Goal: Task Accomplishment & Management: Complete application form

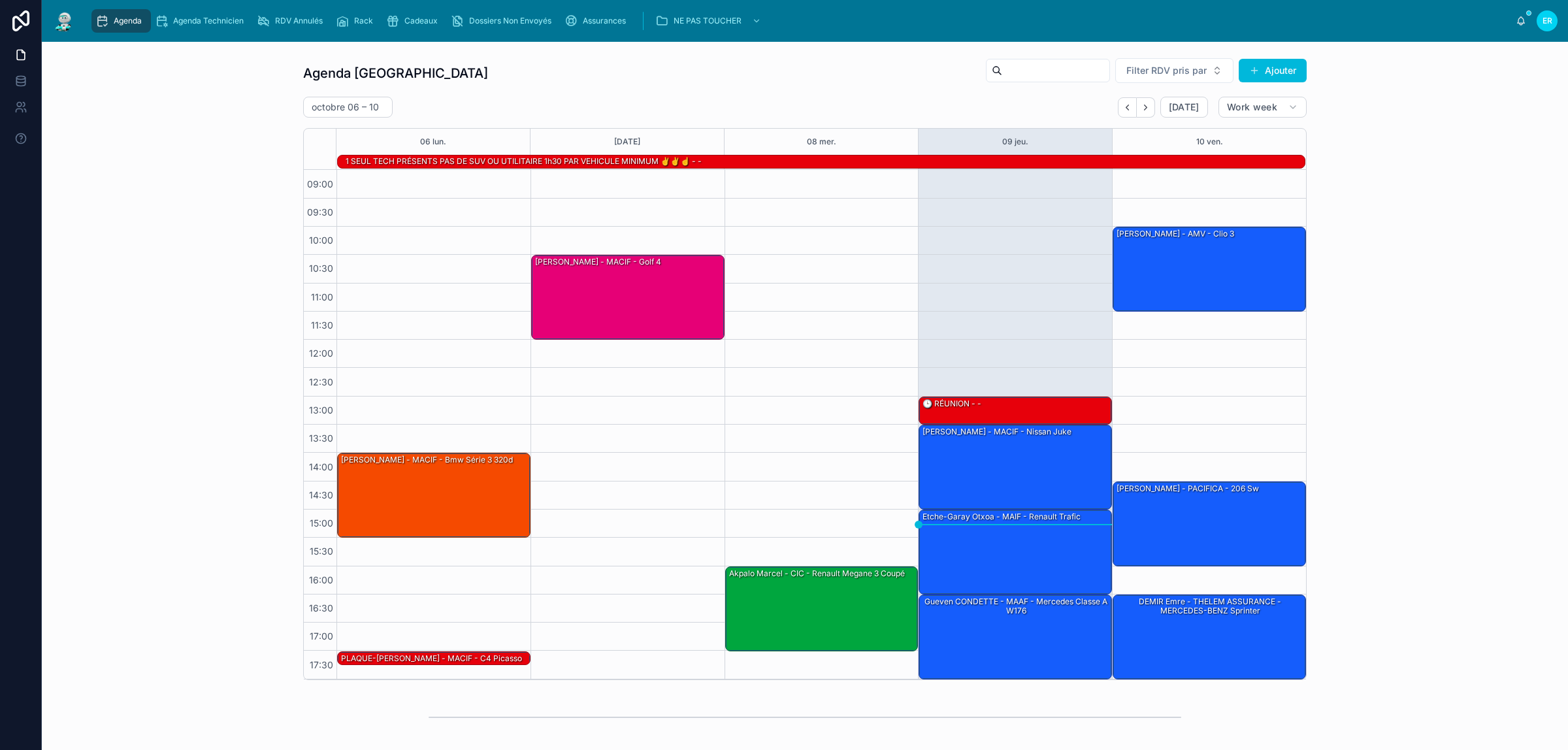
click at [419, 23] on span "Cadeaux" at bounding box center [421, 21] width 33 height 10
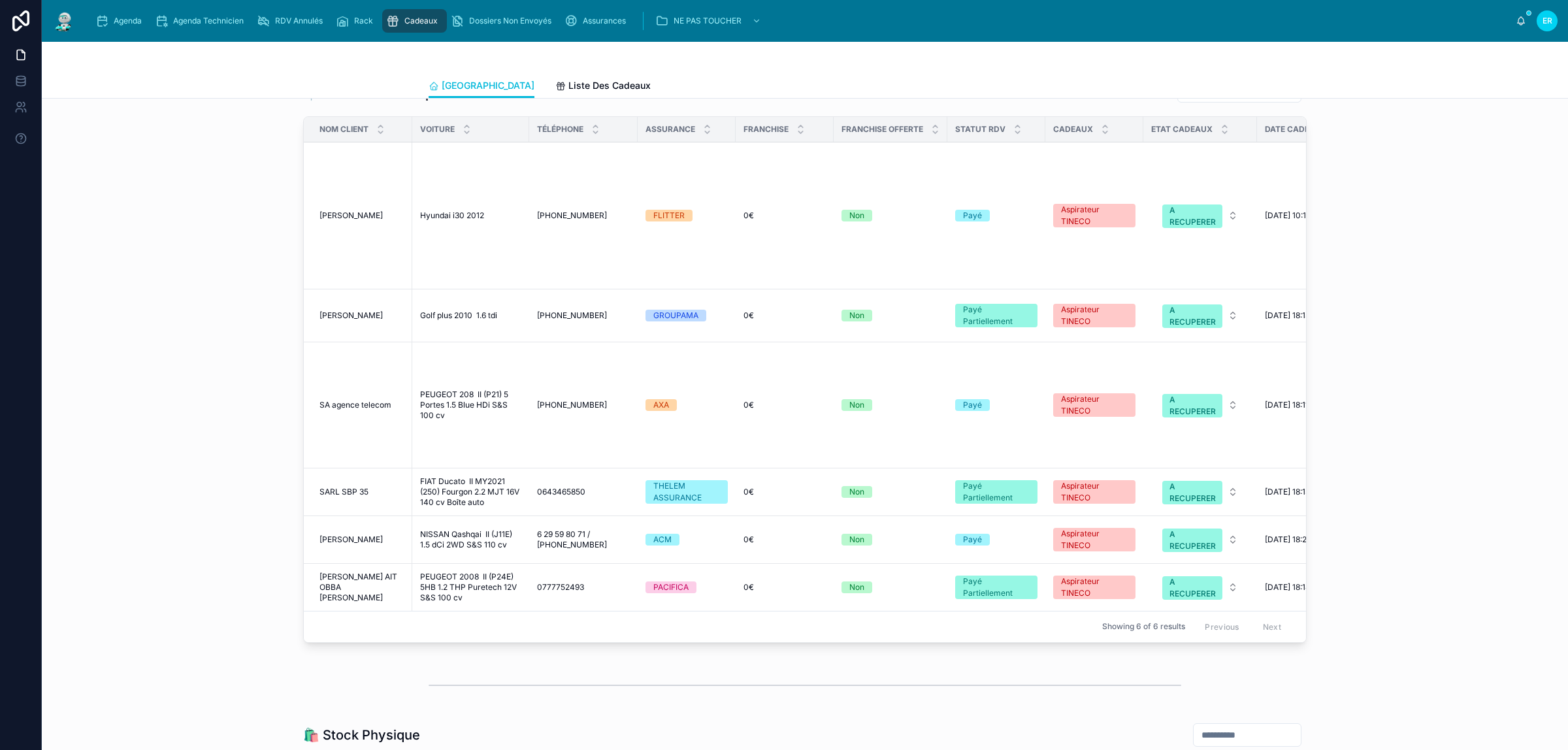
scroll to position [1777, 0]
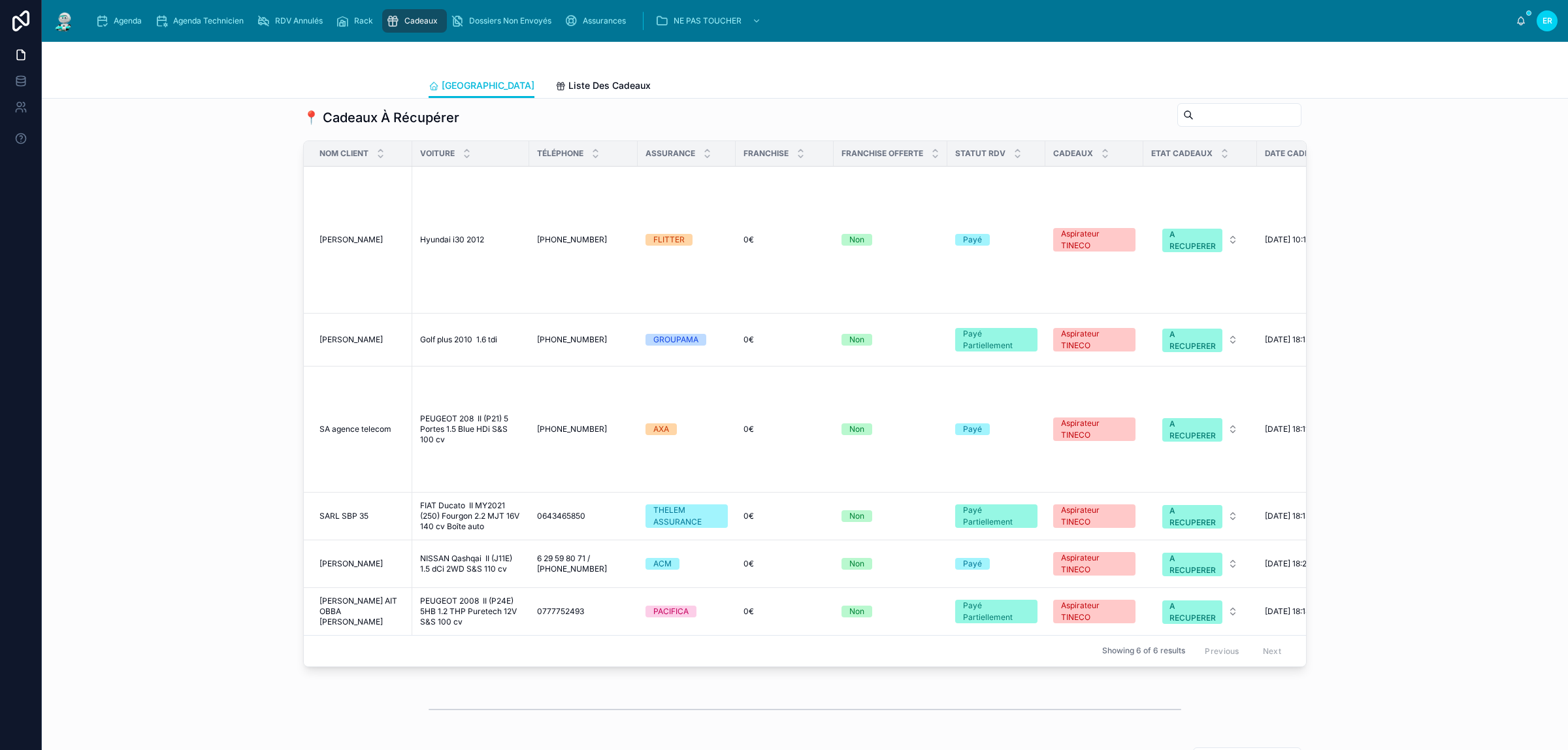
click at [477, 554] on span "NISSAN Qashqai II (J11E) 1.5 dCi 2WD S&S 110 cv" at bounding box center [471, 564] width 101 height 21
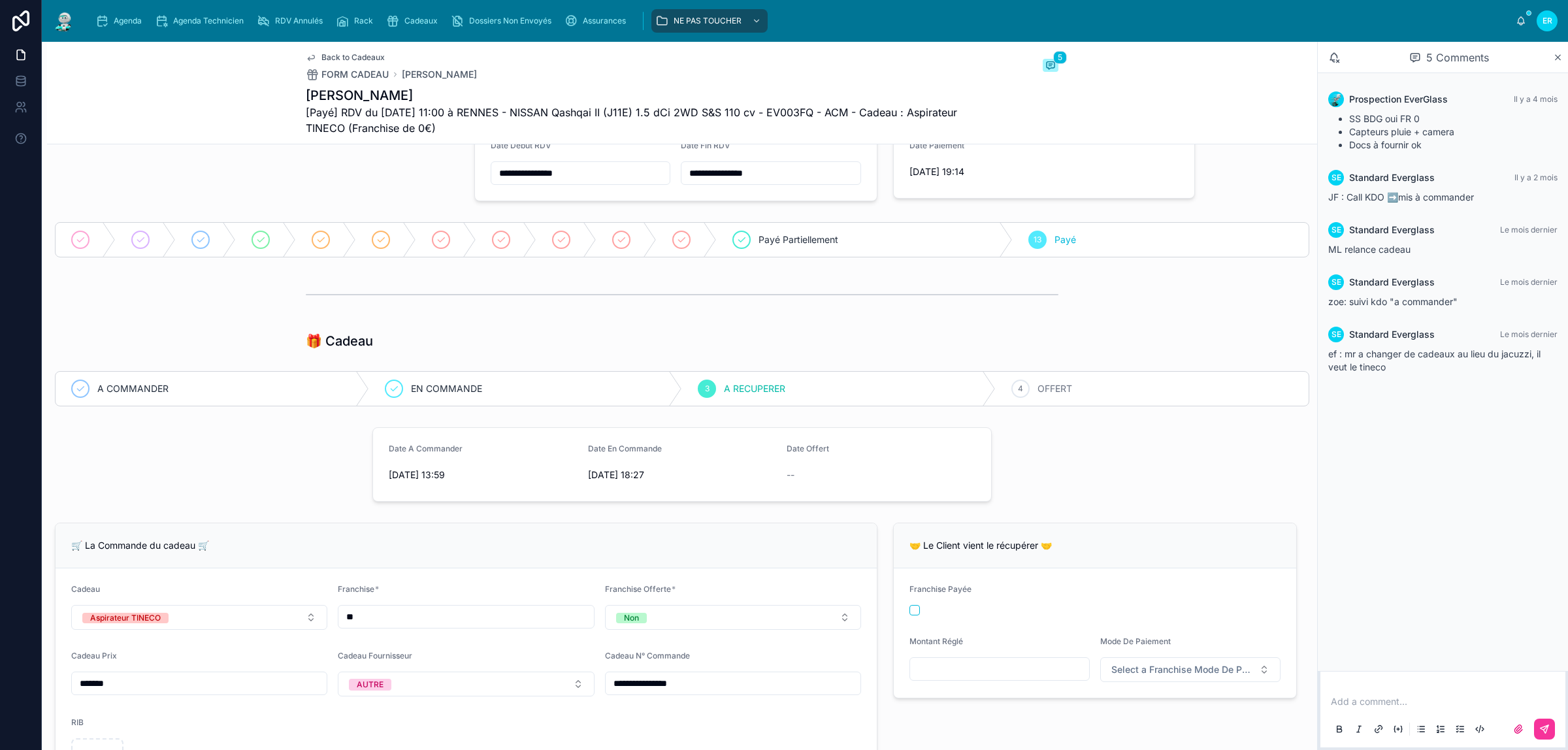
scroll to position [327, 0]
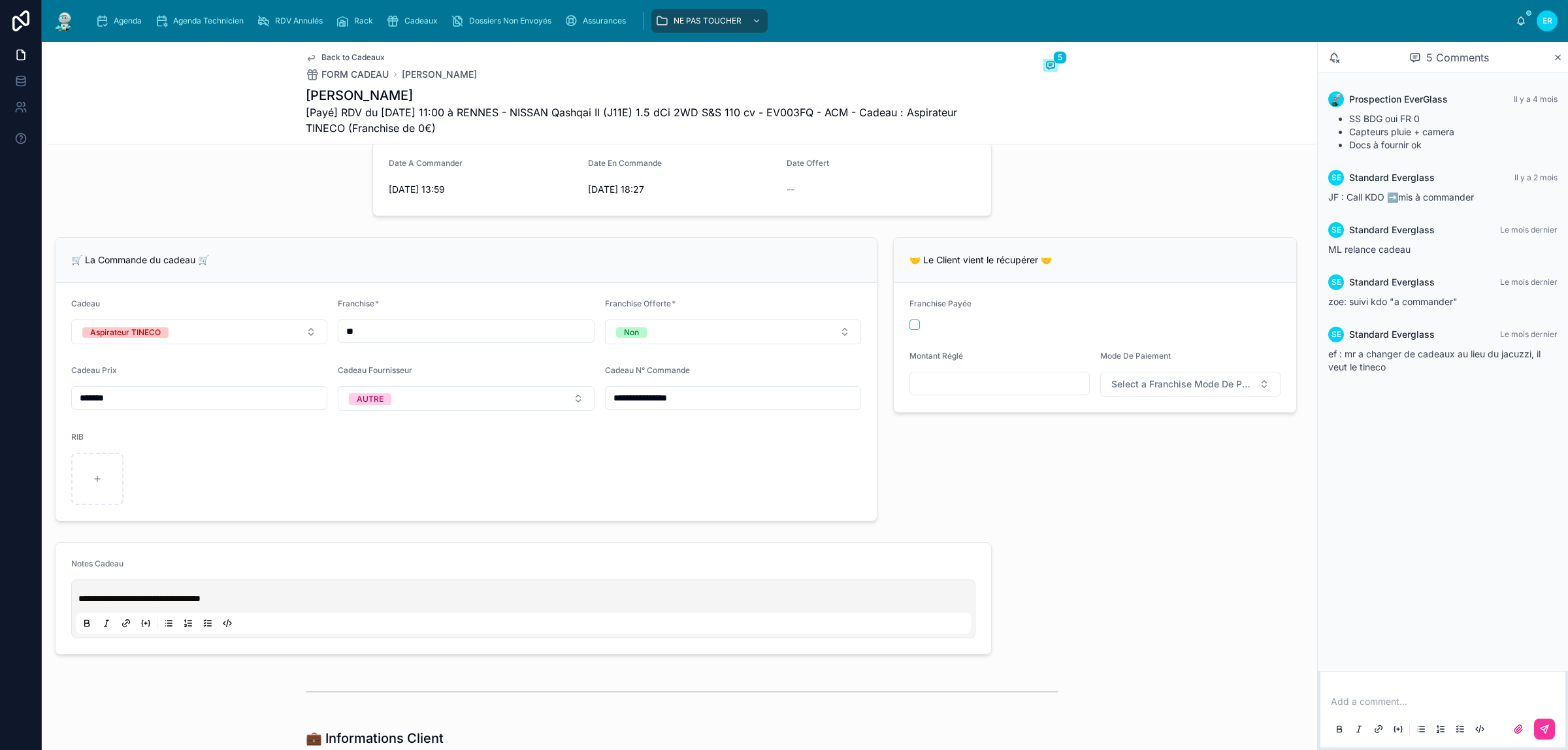
click at [1372, 707] on p at bounding box center [1445, 701] width 229 height 13
click at [1543, 727] on icon at bounding box center [1544, 729] width 8 height 8
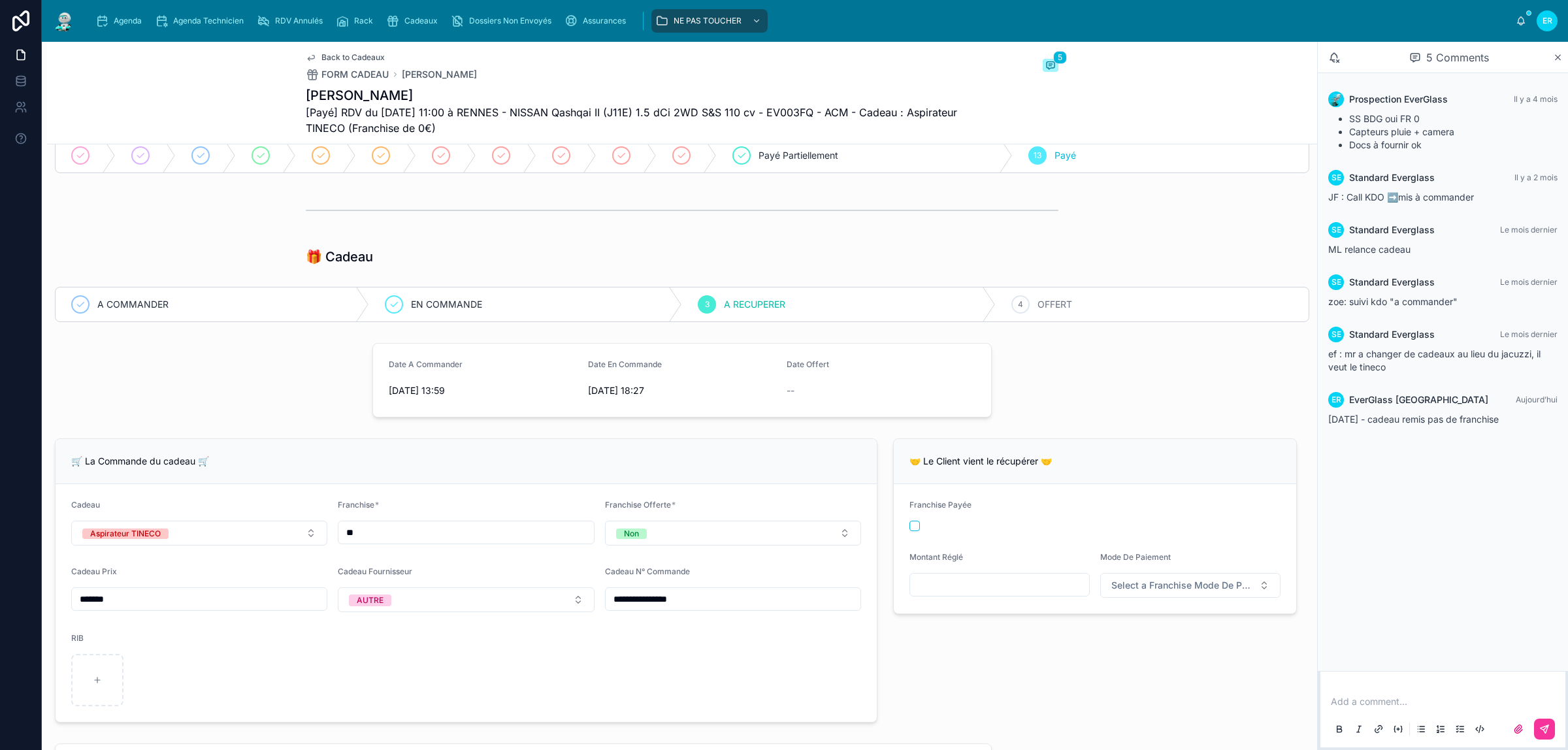
scroll to position [0, 0]
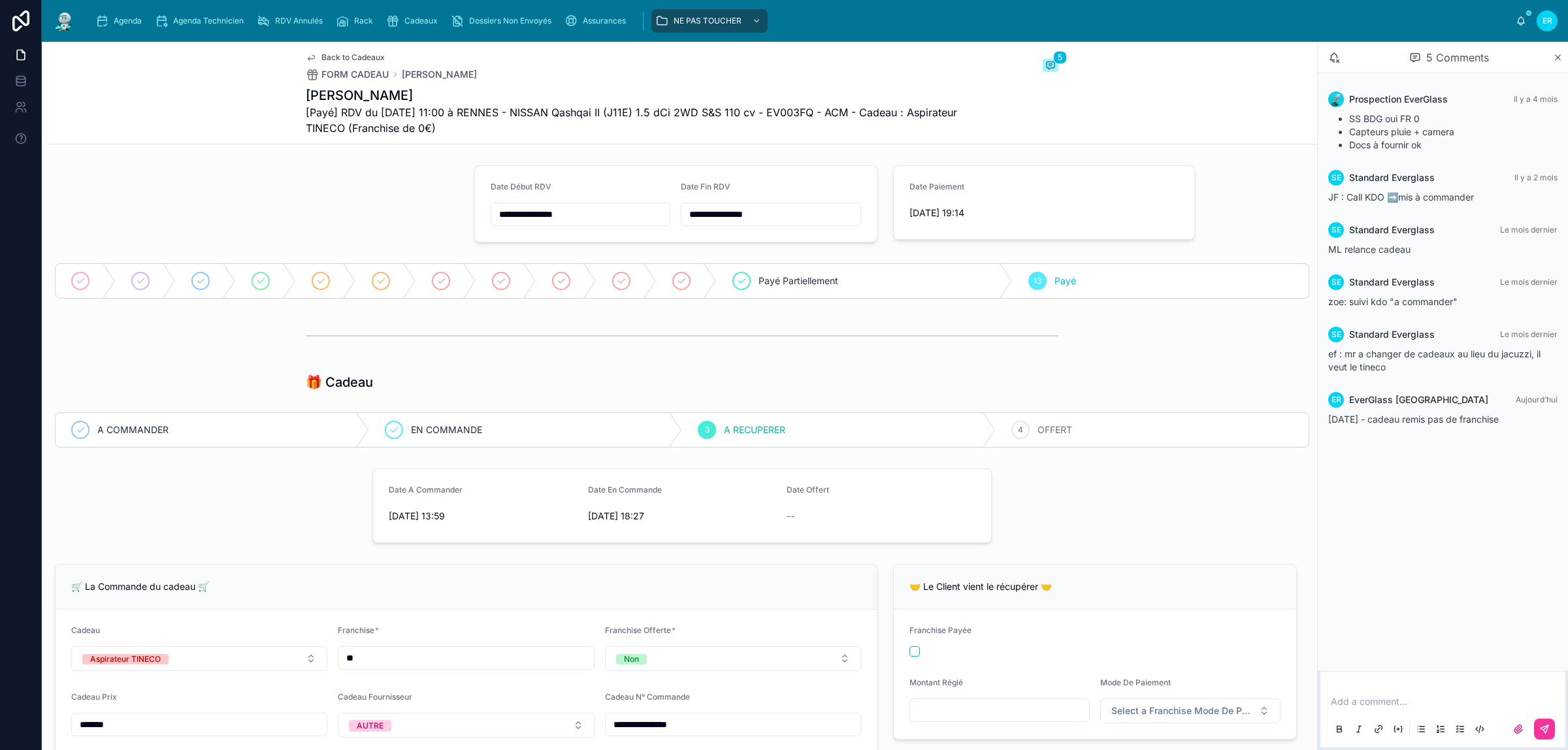
click at [1042, 425] on span "OFFERT" at bounding box center [1055, 430] width 35 height 13
click at [121, 25] on span "Agenda" at bounding box center [127, 21] width 28 height 10
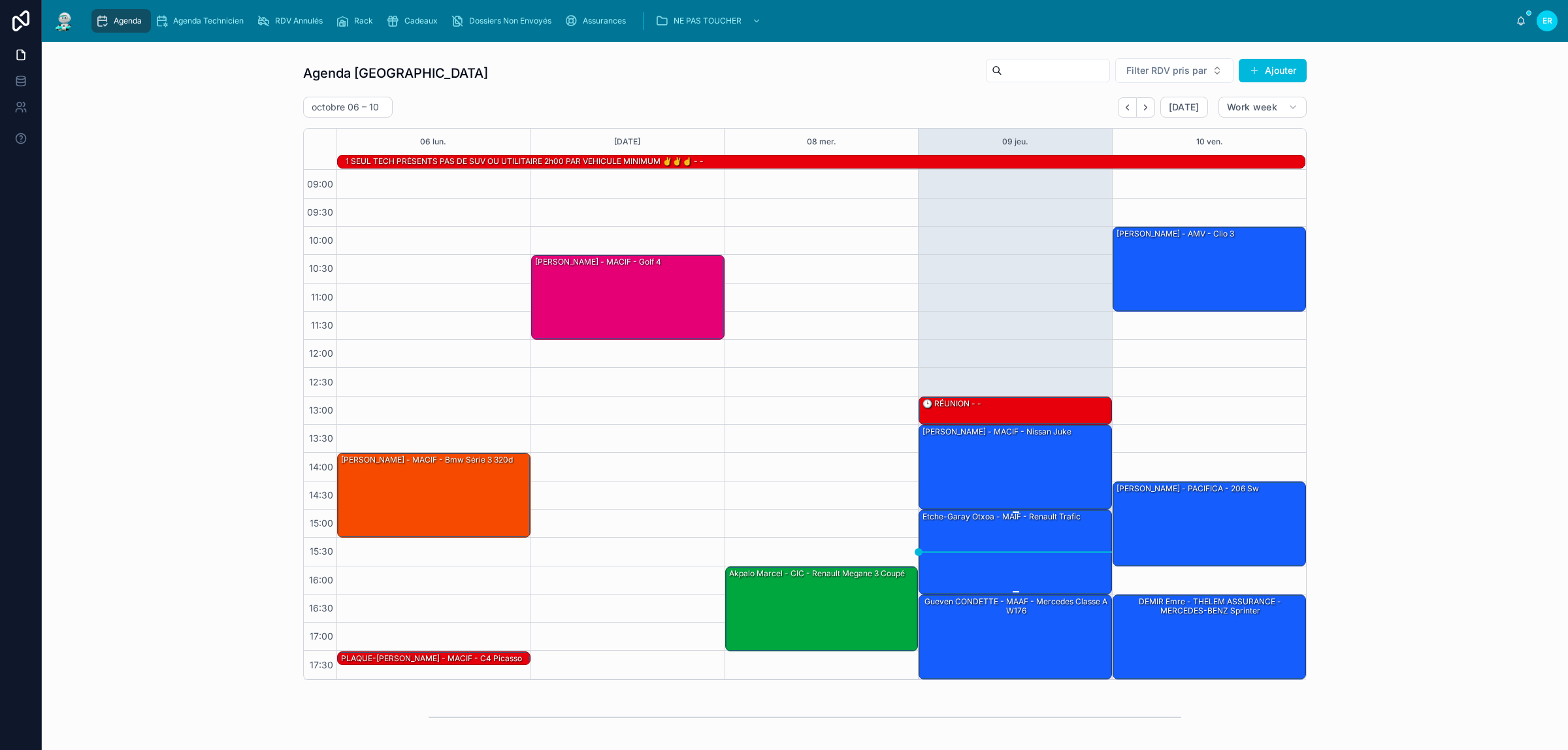
click at [1062, 537] on div "Etche-garay Otxoa - MAIF - Renault trafic" at bounding box center [1016, 551] width 190 height 82
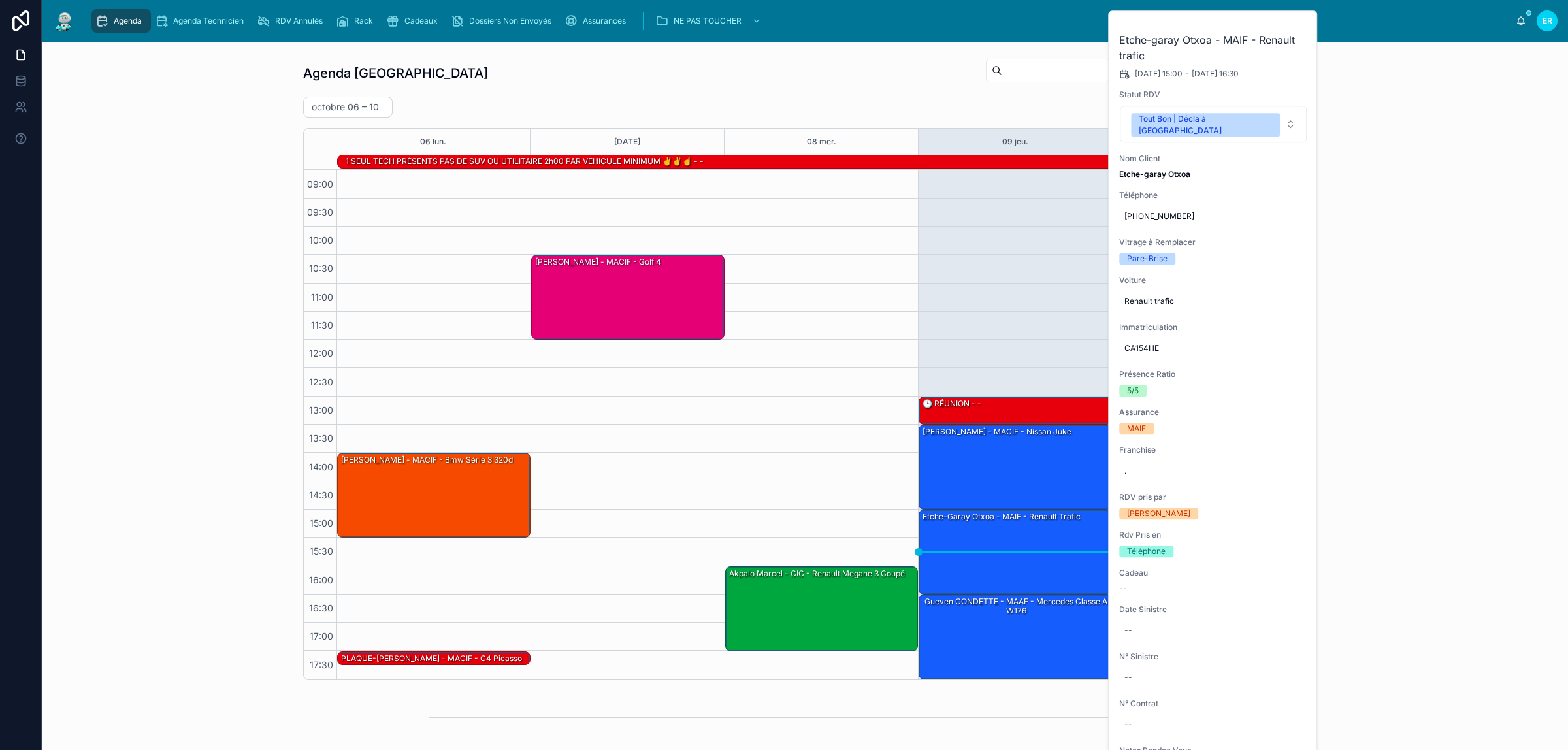
click at [0, 0] on icon at bounding box center [0, 0] width 0 height 0
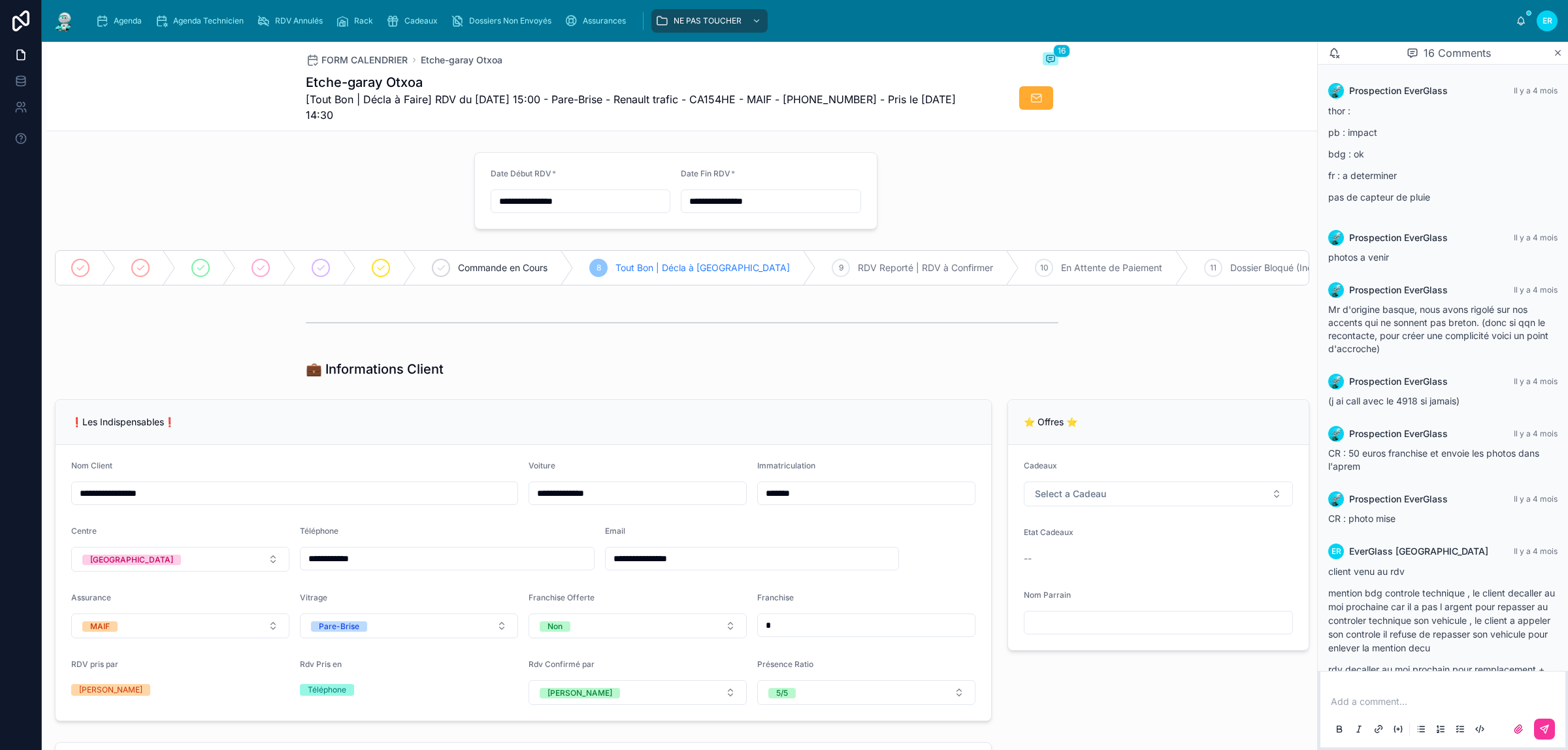
scroll to position [592, 0]
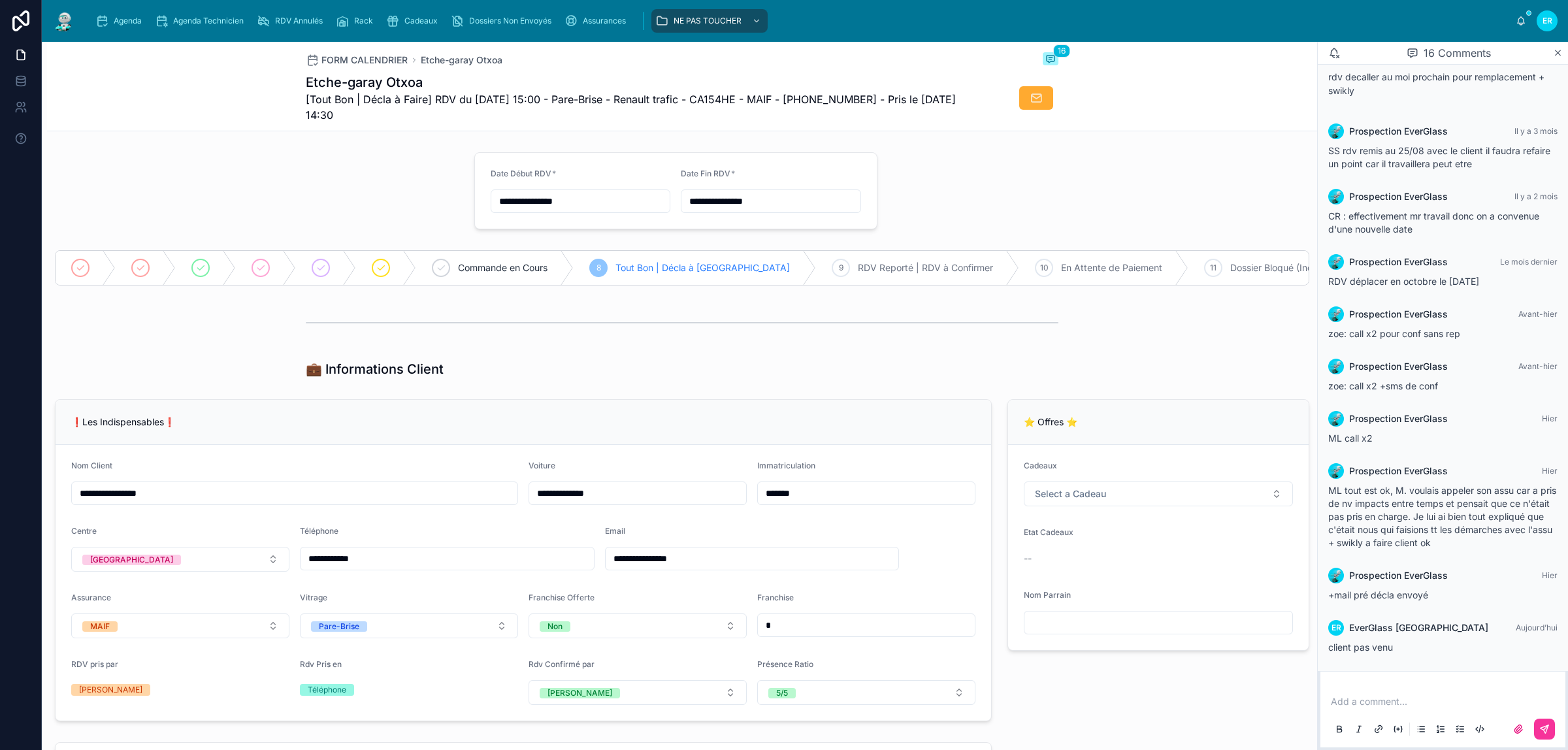
click at [122, 24] on span "Agenda" at bounding box center [127, 21] width 28 height 10
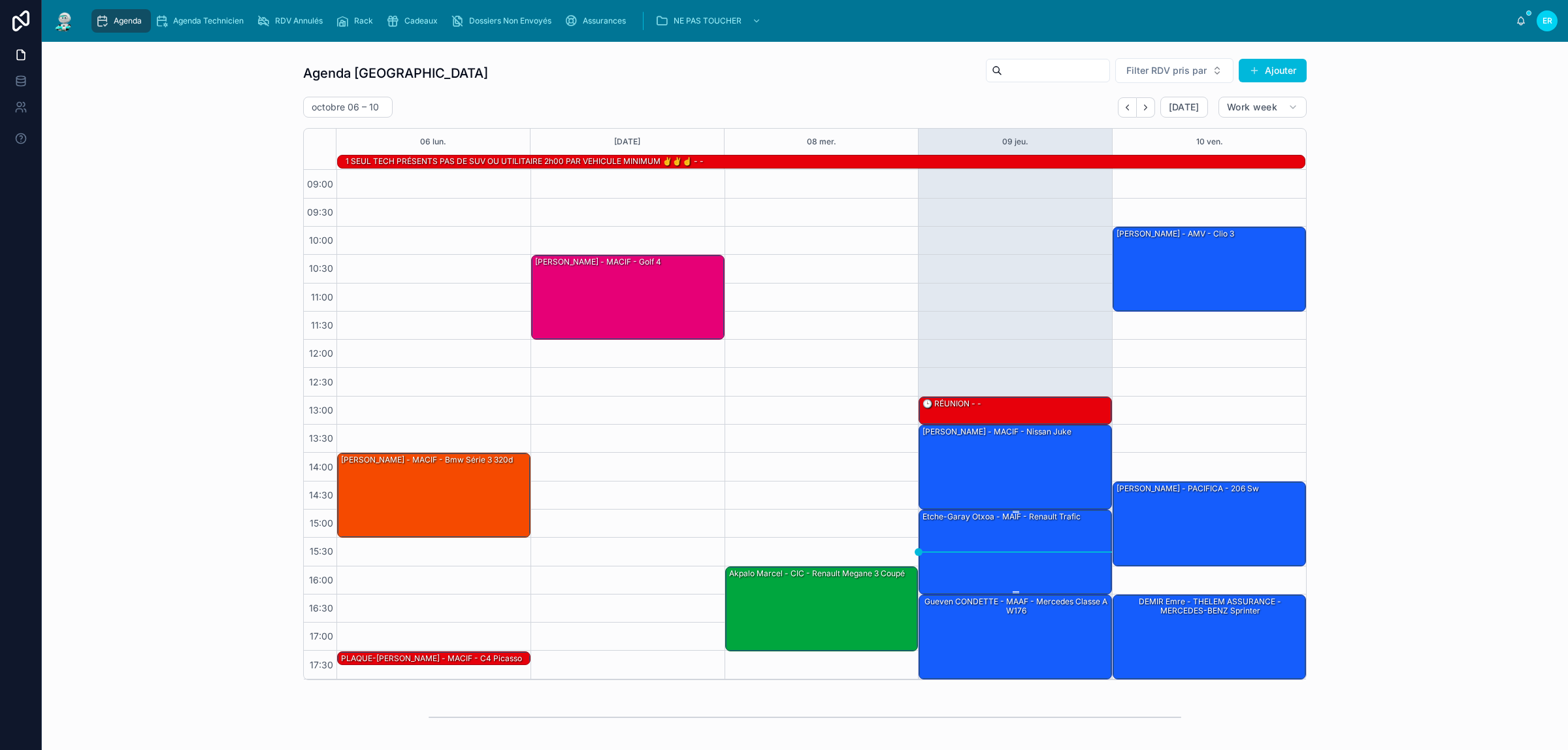
click at [1021, 536] on div "Etche-garay Otxoa - MAIF - Renault trafic" at bounding box center [1016, 551] width 190 height 82
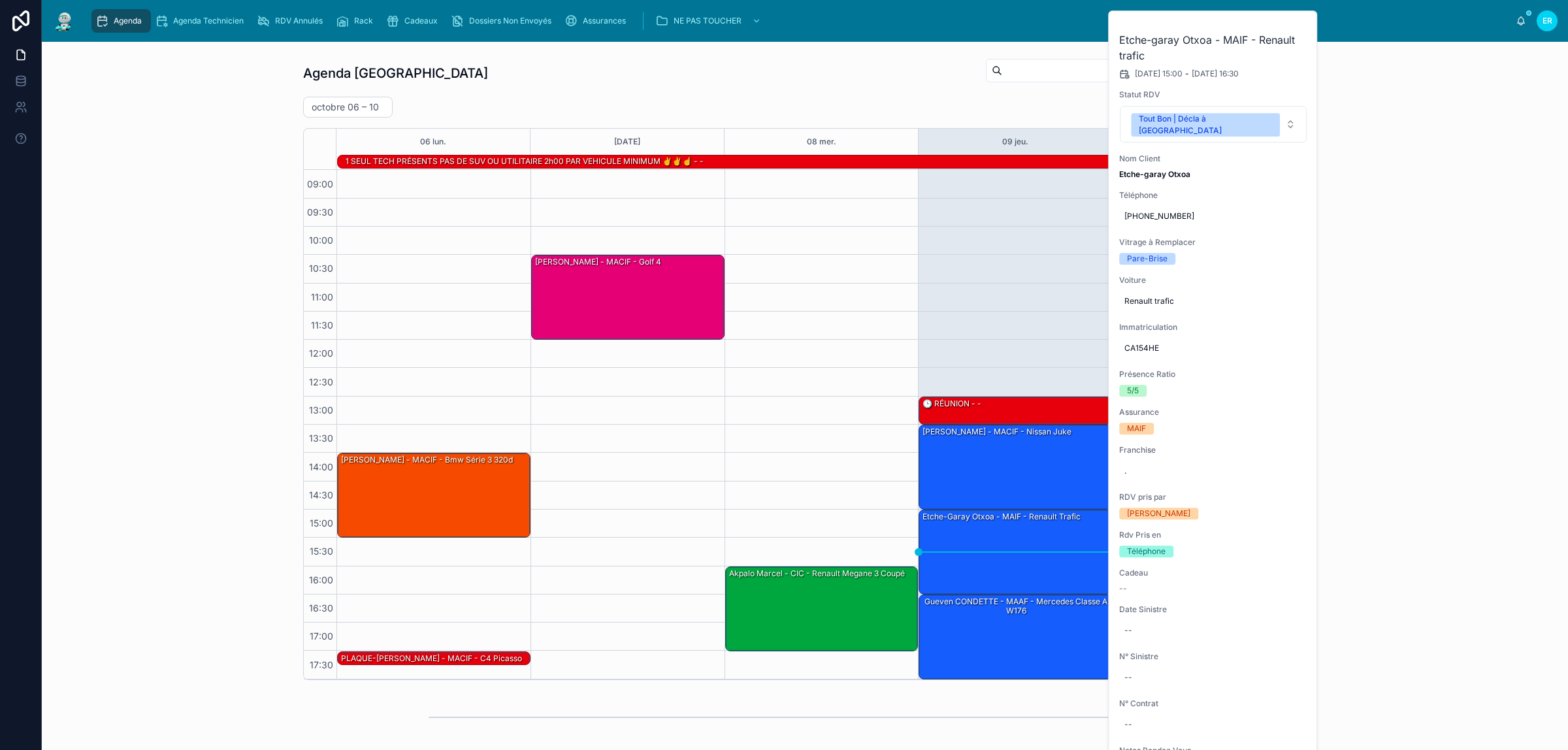
click at [1252, 115] on button "Tout Bon | Décla à [GEOGRAPHIC_DATA]" at bounding box center [1213, 124] width 187 height 37
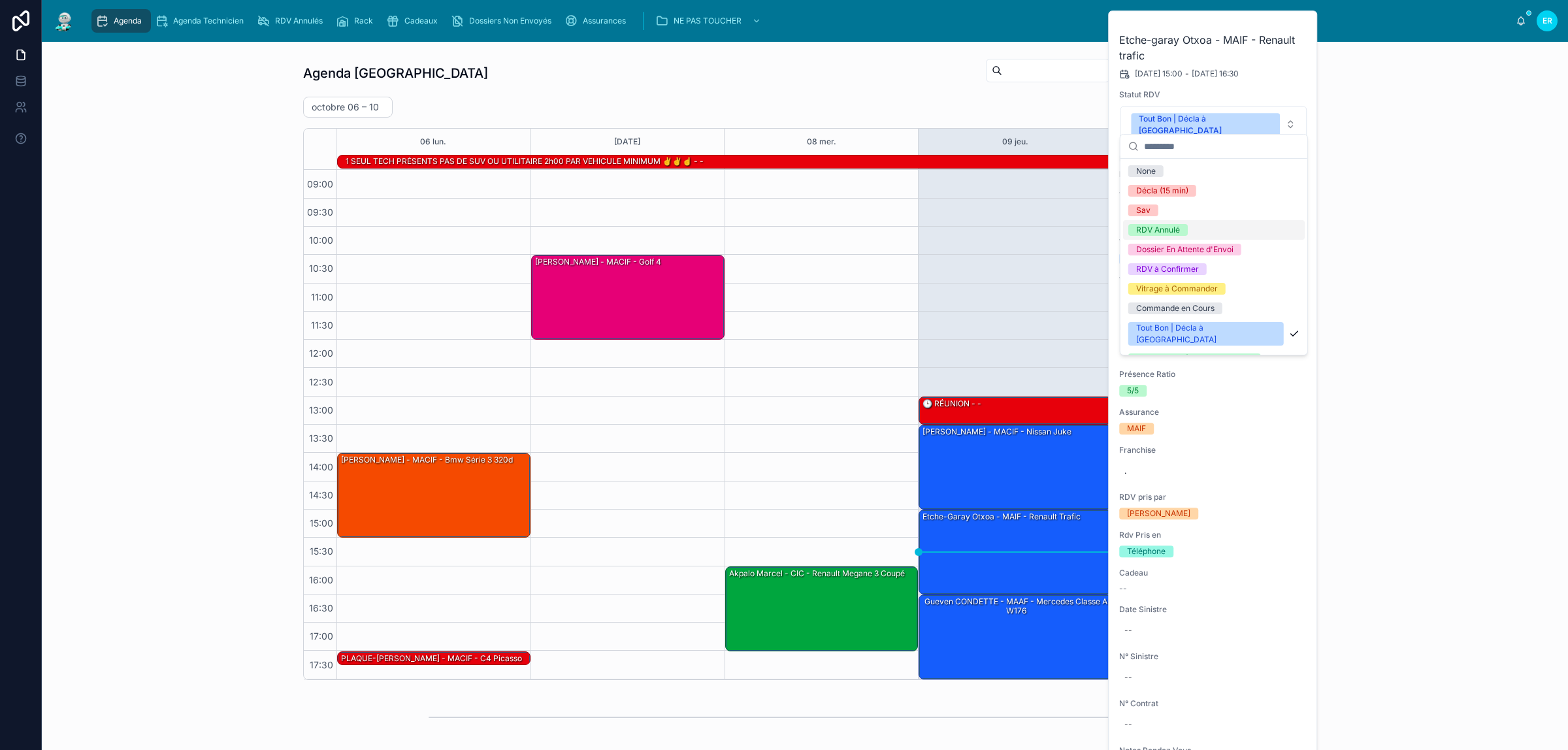
click at [1201, 226] on div "RDV Annulé" at bounding box center [1214, 230] width 181 height 19
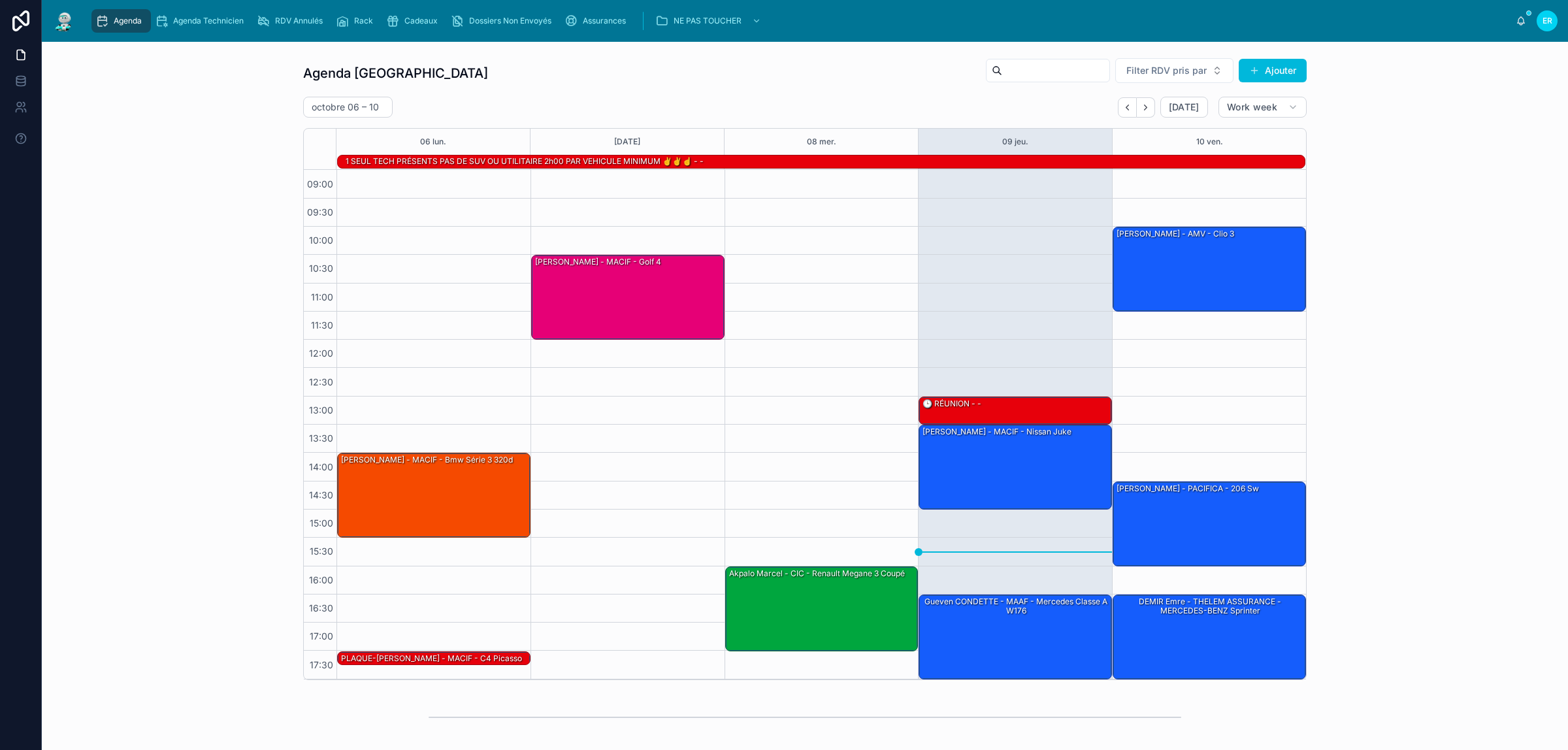
click at [106, 21] on icon "scrollable content" at bounding box center [102, 21] width 13 height 13
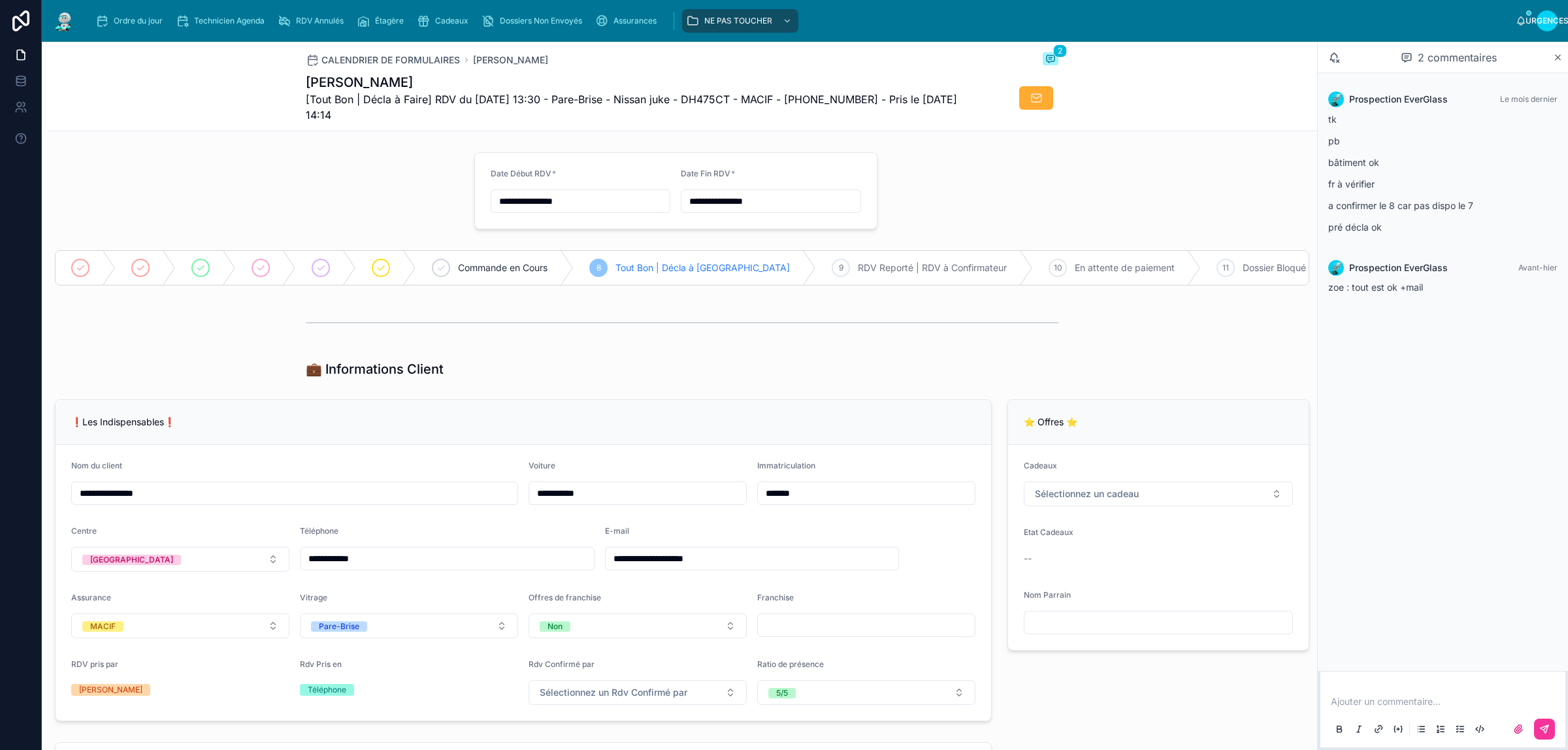
scroll to position [1193, 0]
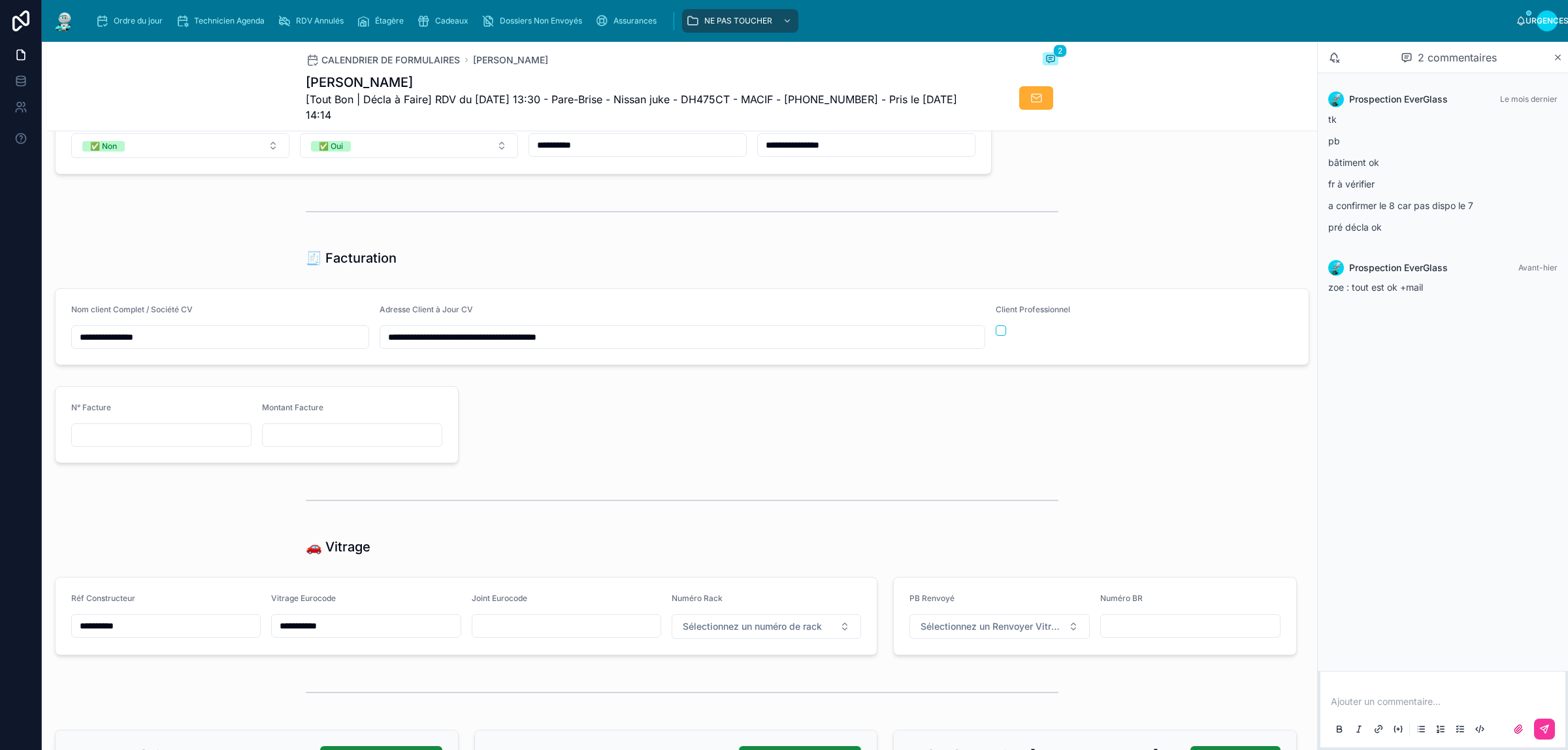
type input "**"
type input "**********"
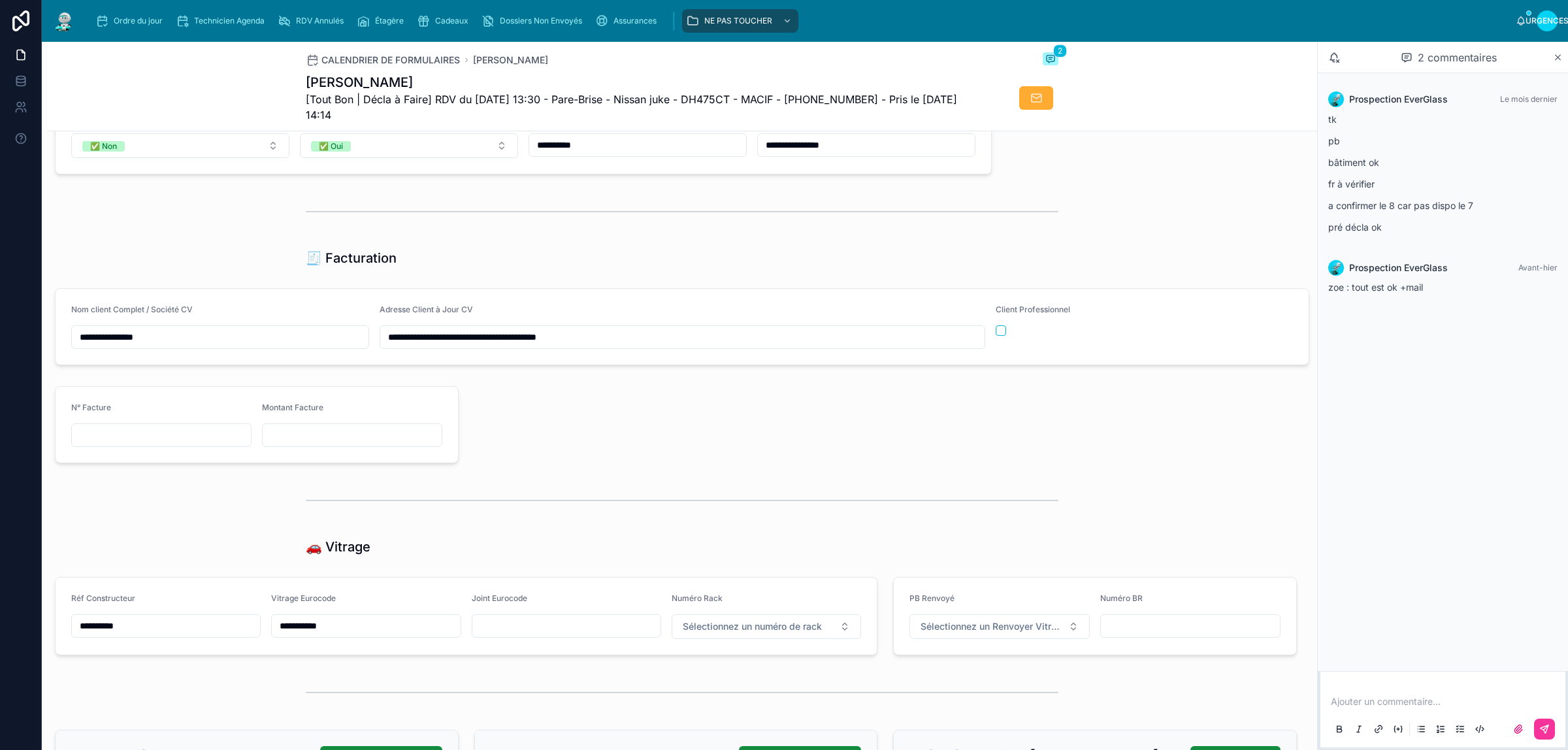
type input "**********"
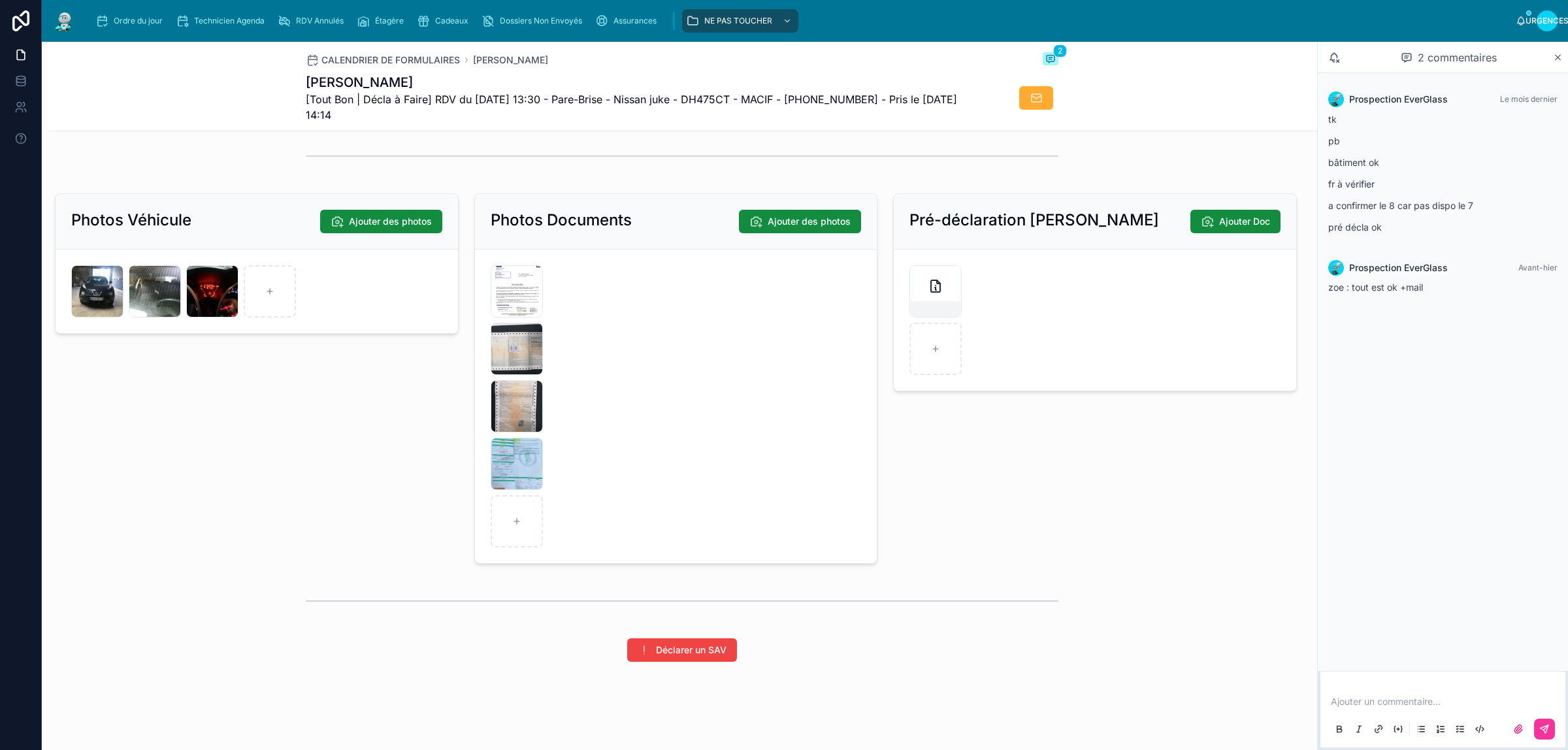
scroll to position [1765, 0]
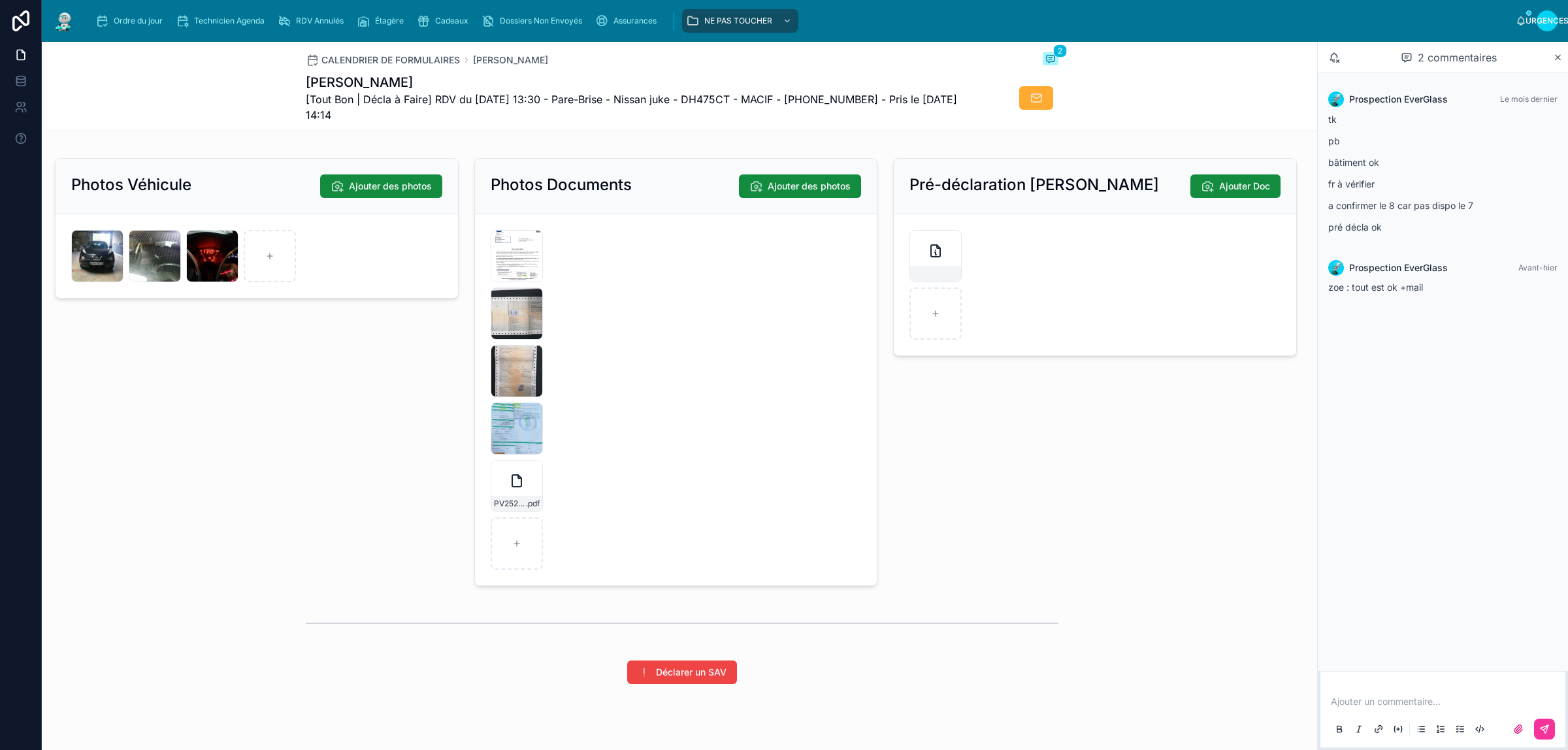
click at [1374, 697] on p at bounding box center [1445, 701] width 229 height 13
click at [1544, 730] on icon at bounding box center [1544, 729] width 8 height 8
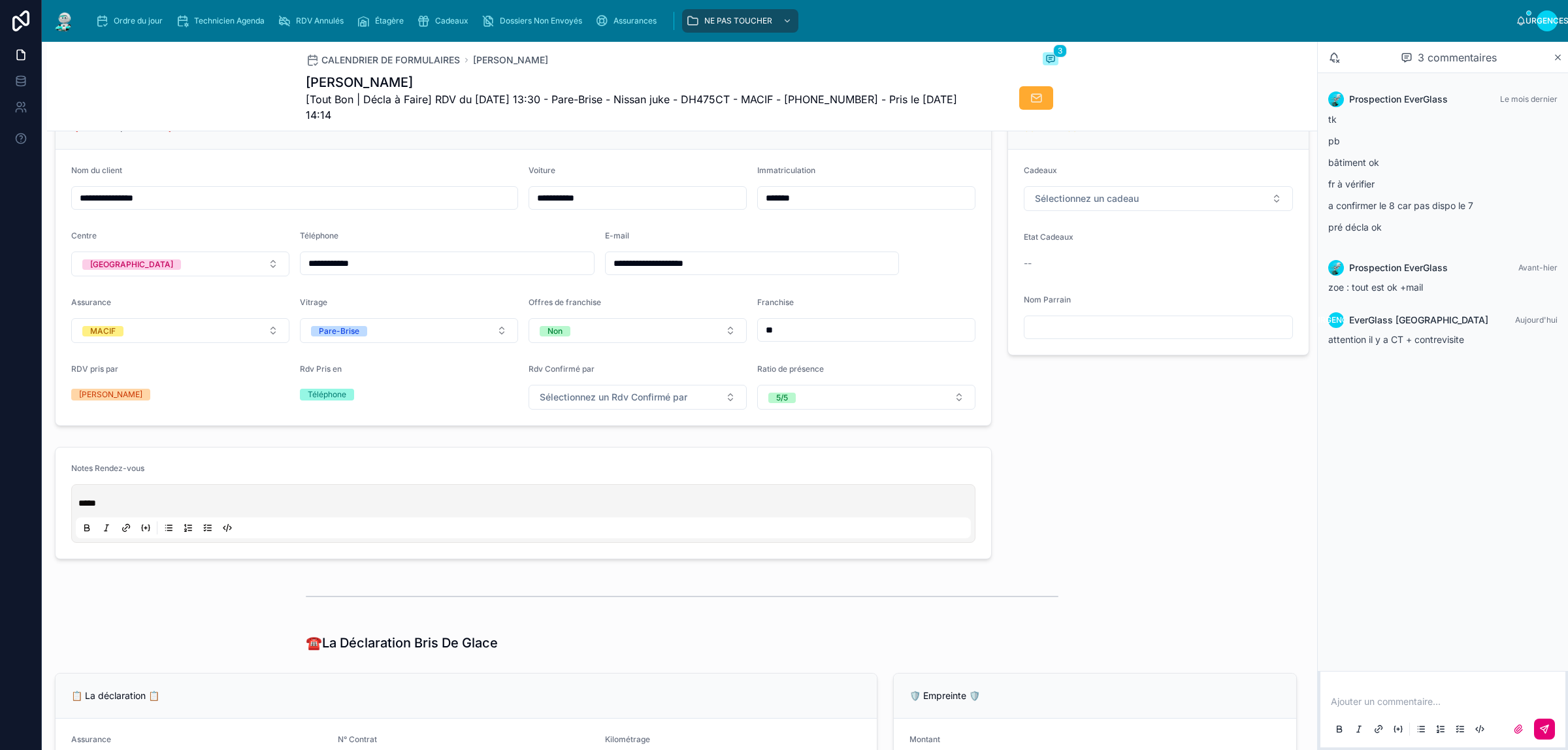
scroll to position [0, 0]
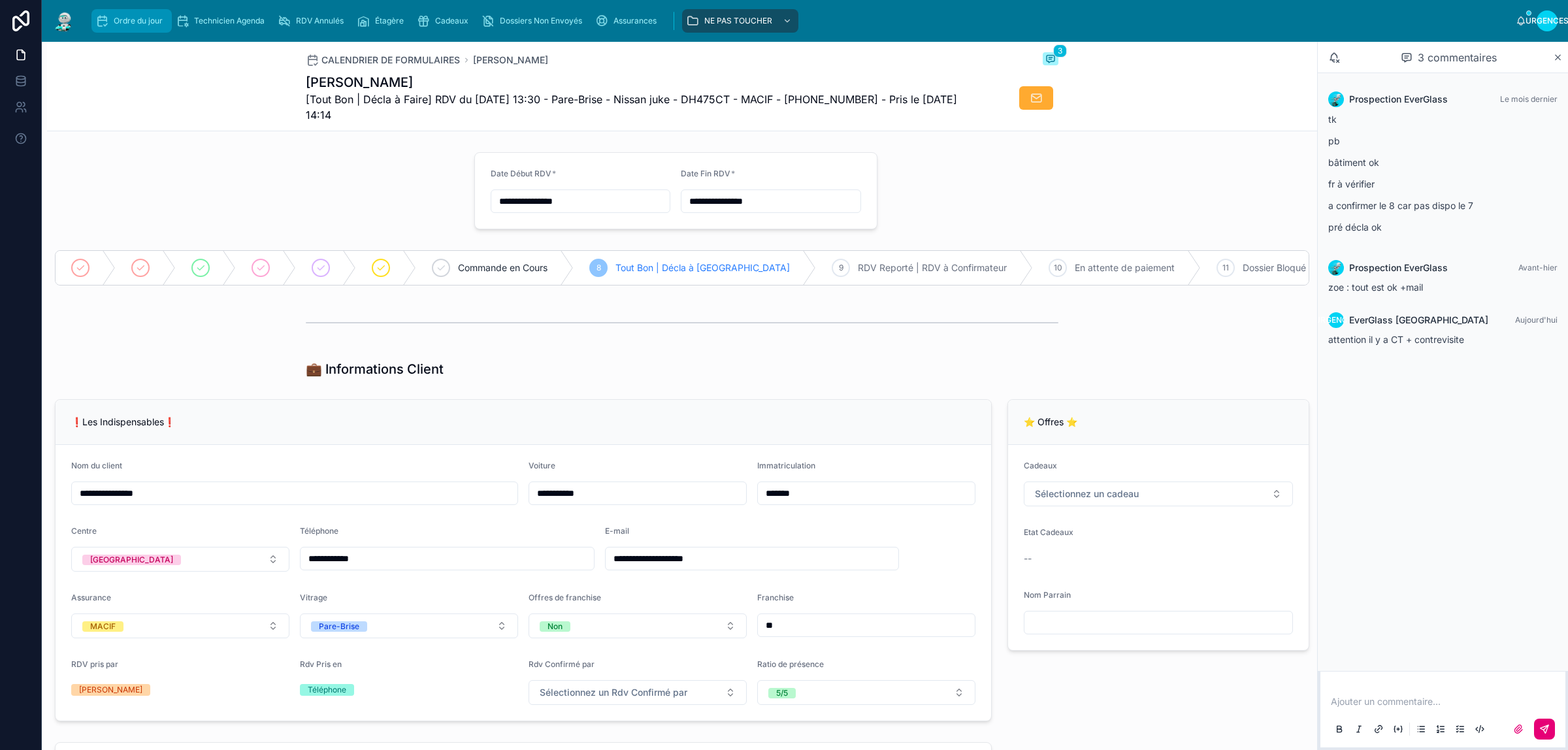
click at [104, 26] on icon "contenu déroulant" at bounding box center [102, 21] width 13 height 13
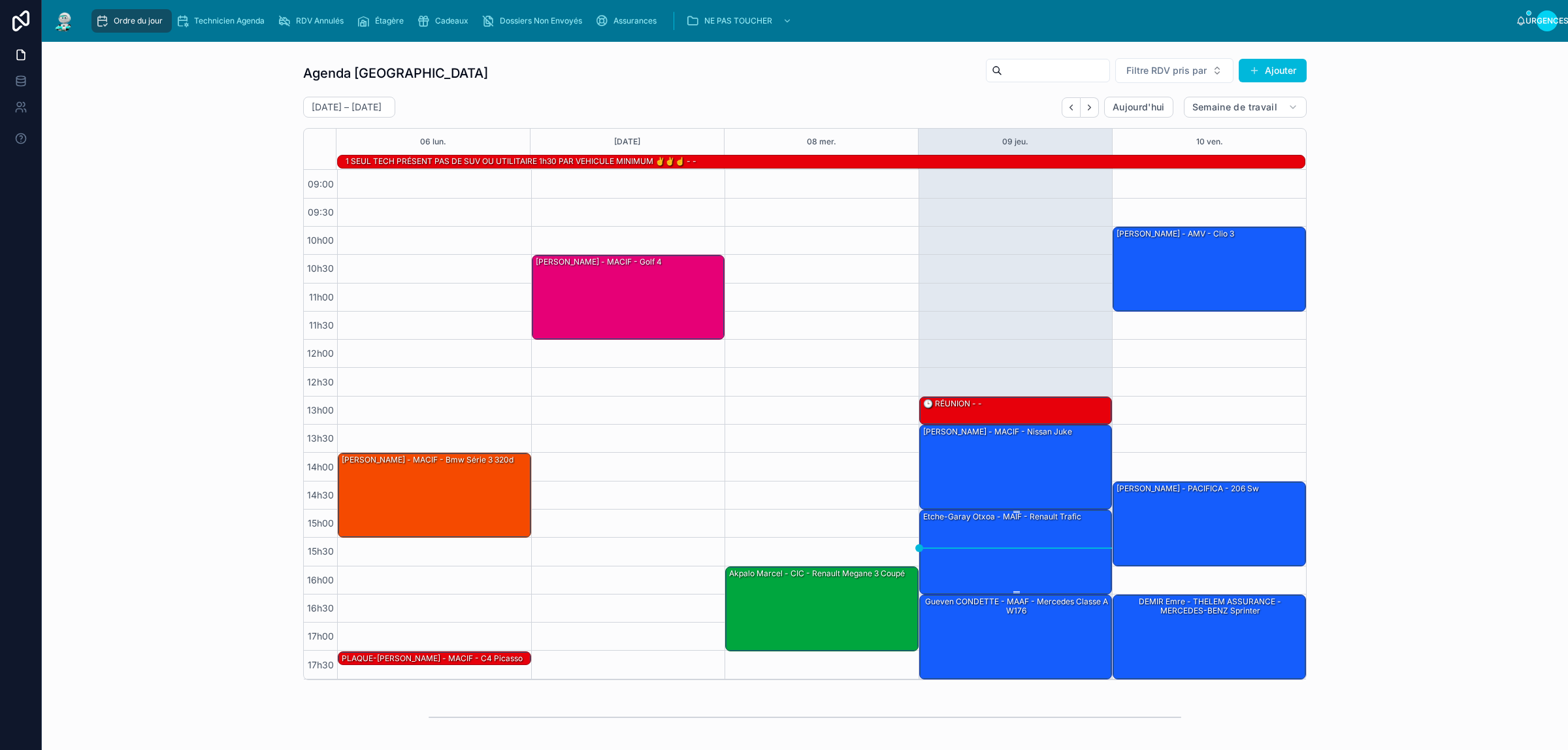
click at [1007, 553] on div "Etche-garay Otxoa - MAIF - Renault trafic" at bounding box center [1017, 551] width 190 height 82
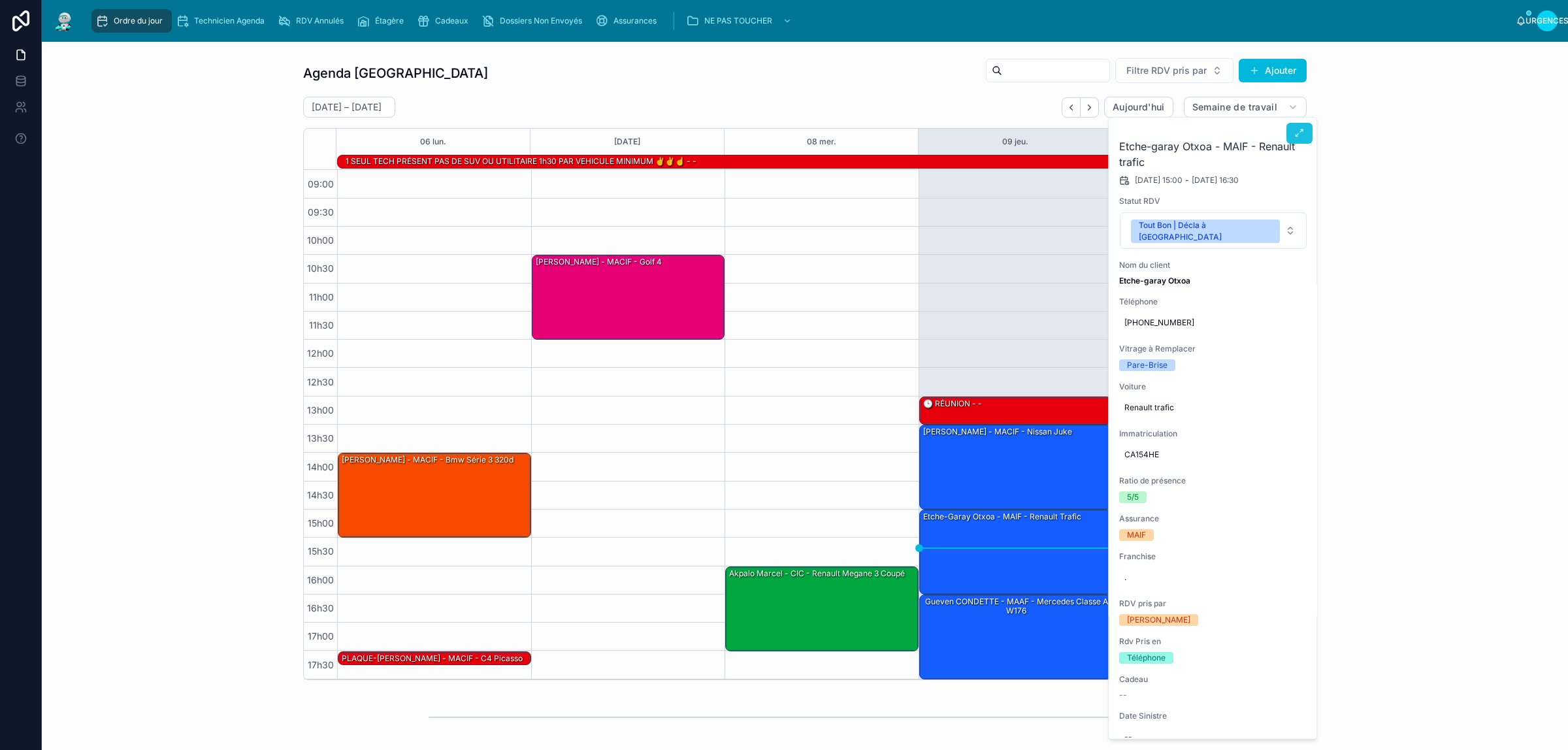
click at [1294, 136] on icon at bounding box center [1299, 133] width 10 height 10
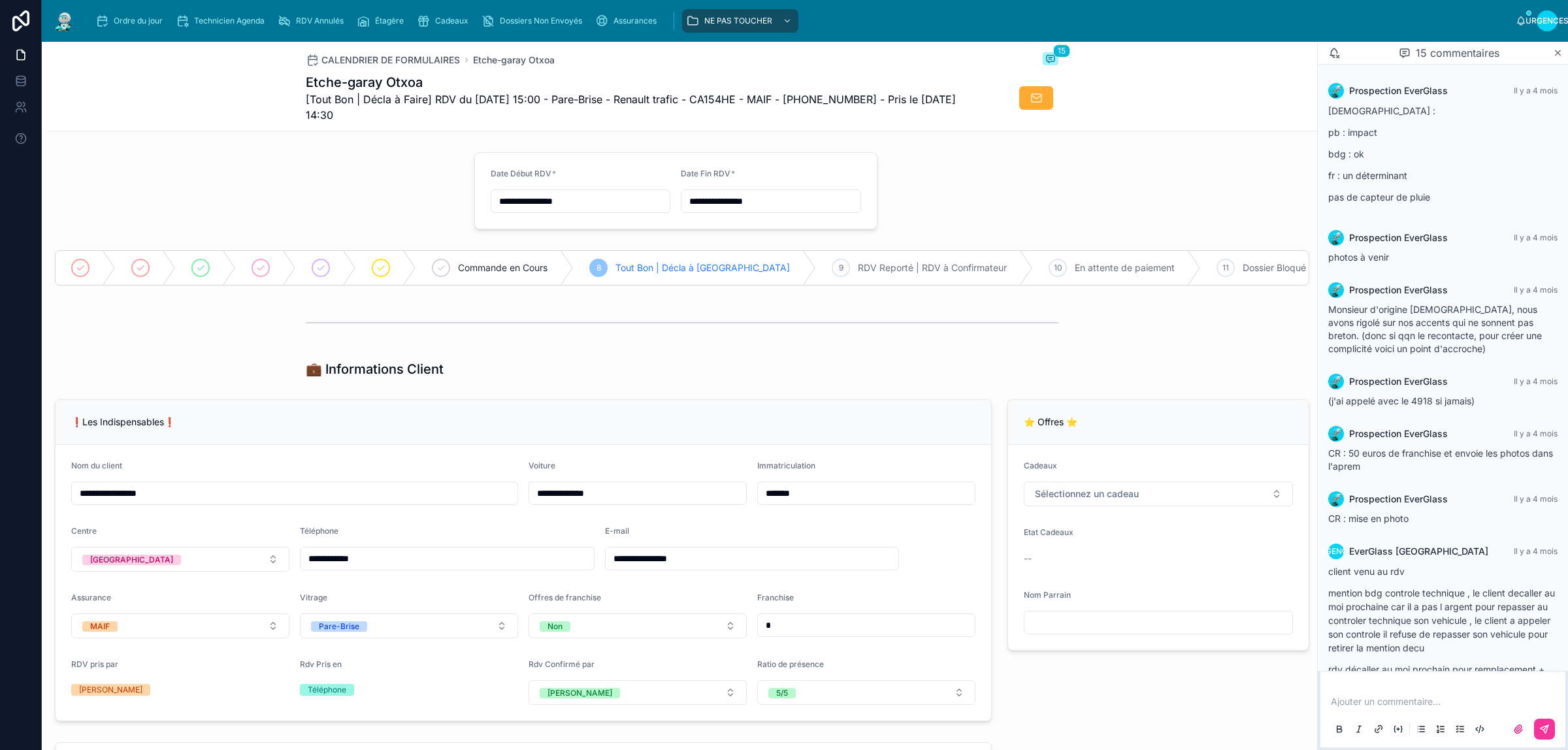
scroll to position [540, 0]
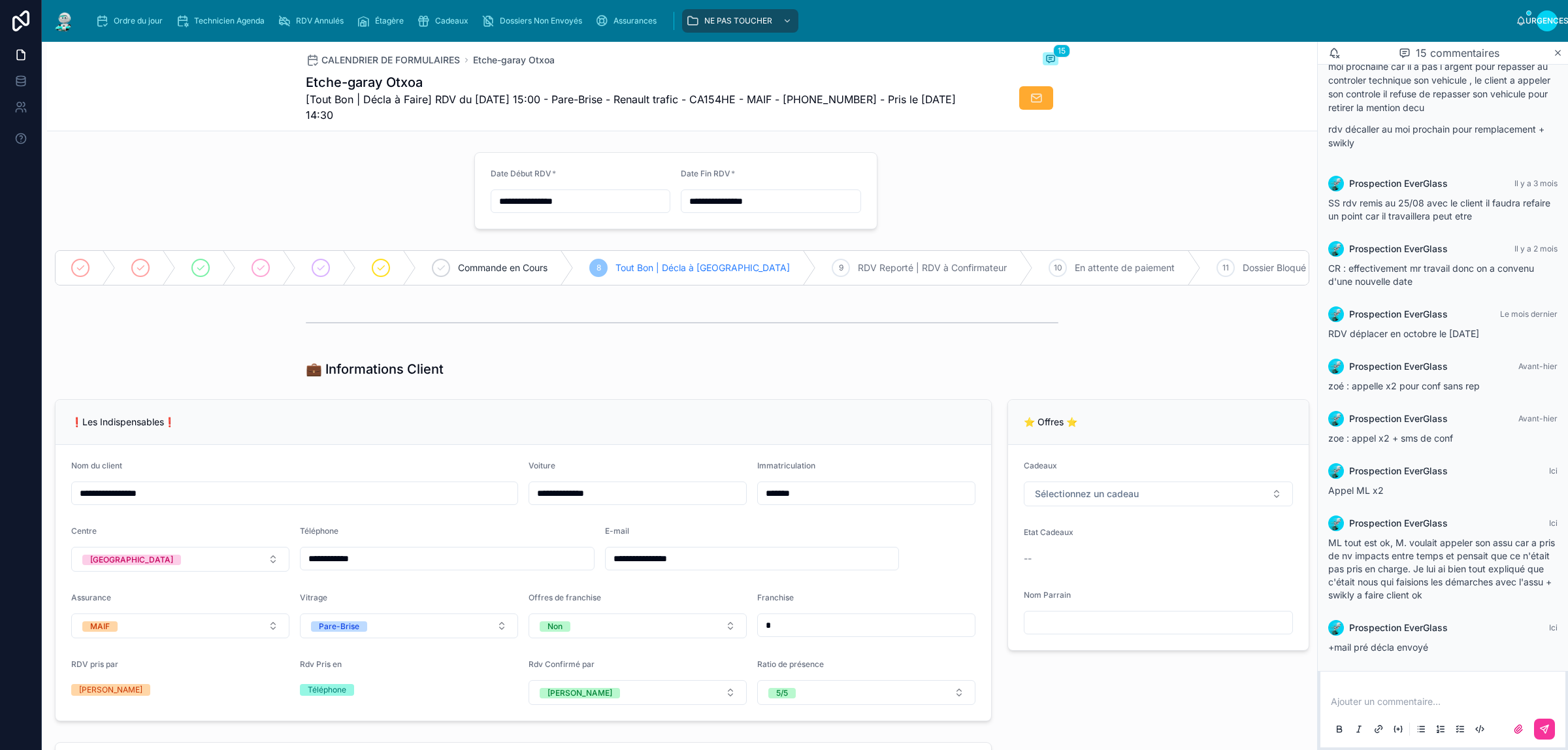
click at [1437, 704] on p at bounding box center [1445, 701] width 229 height 13
click at [1540, 730] on icon at bounding box center [1544, 729] width 10 height 10
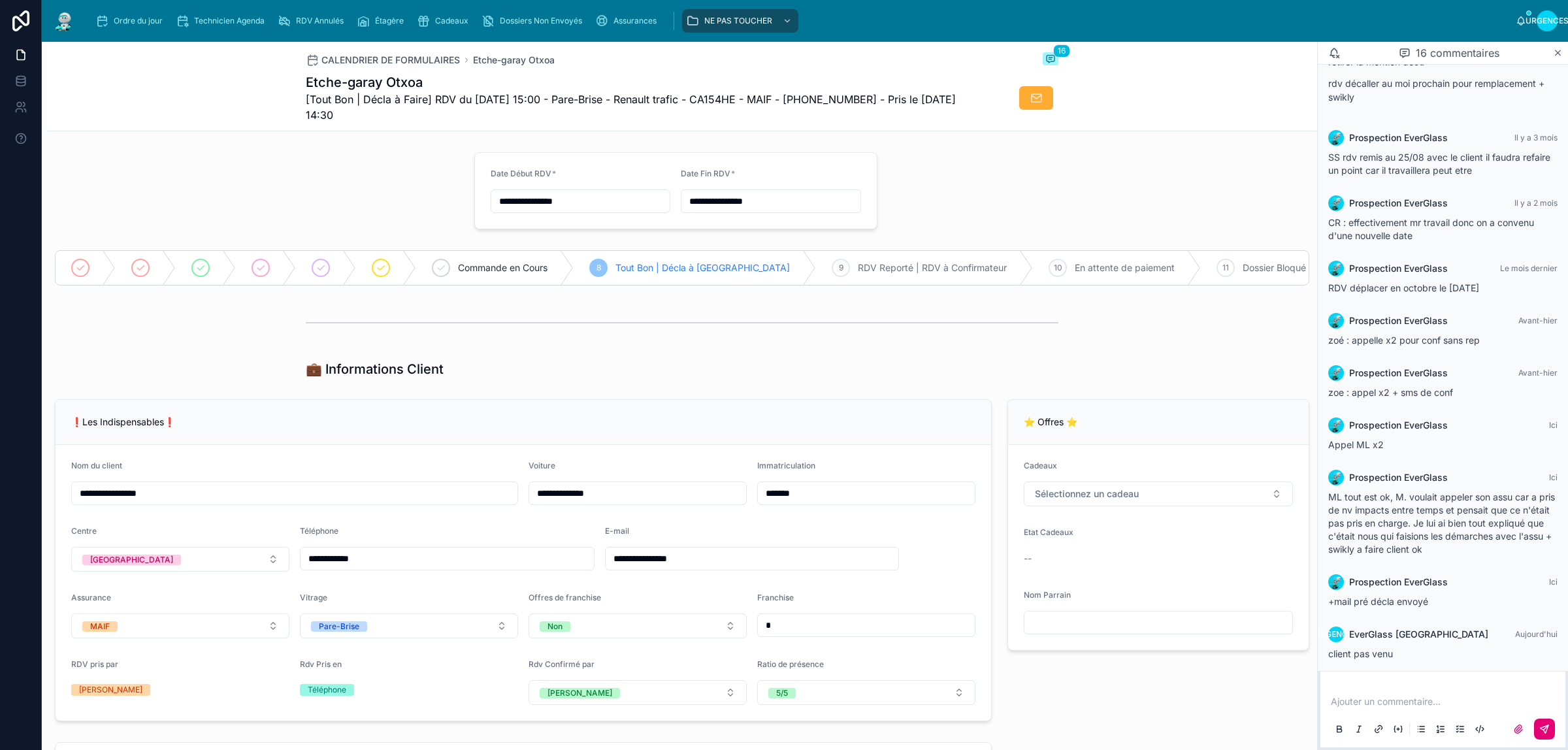
scroll to position [592, 0]
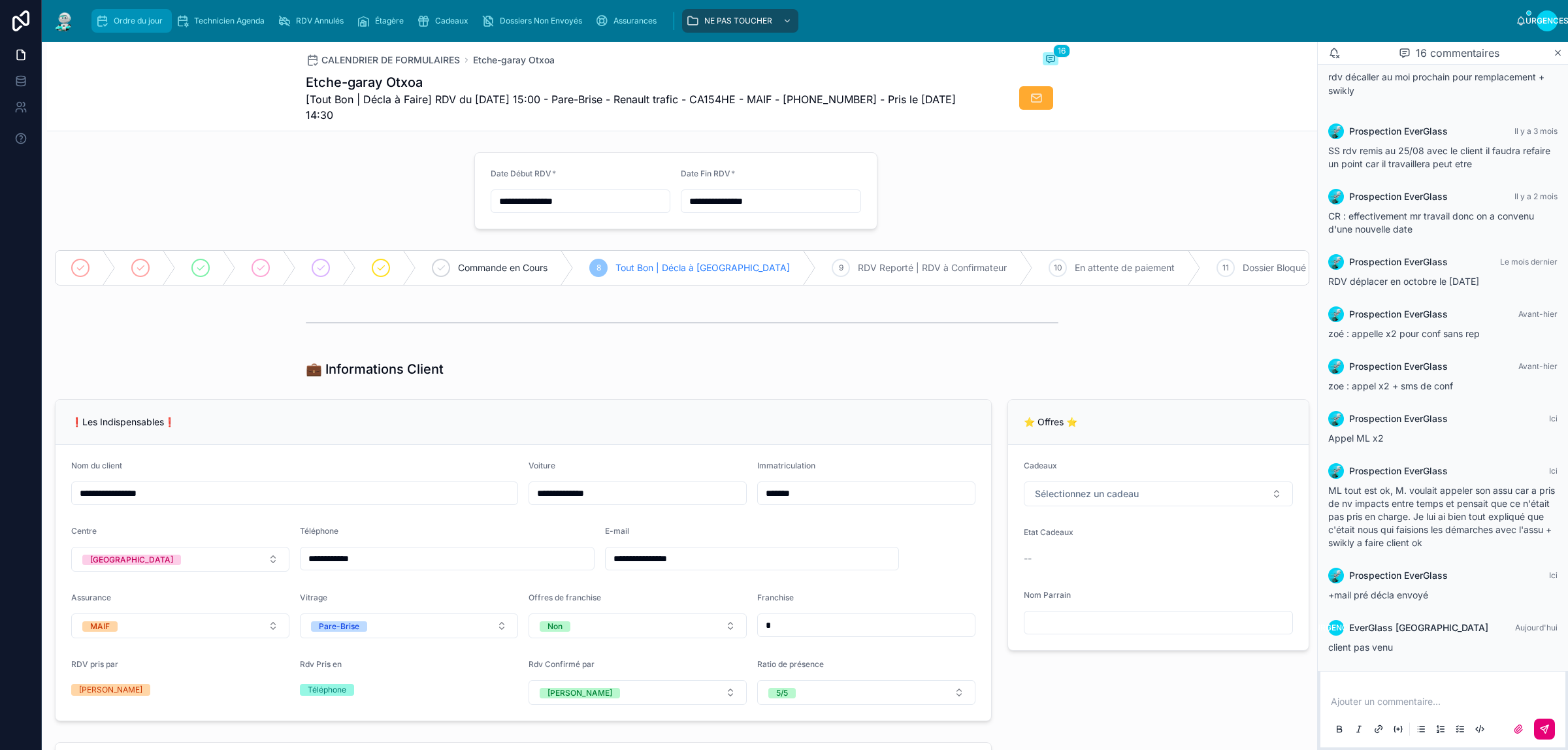
click at [109, 23] on div "Ordre du jour" at bounding box center [131, 21] width 73 height 21
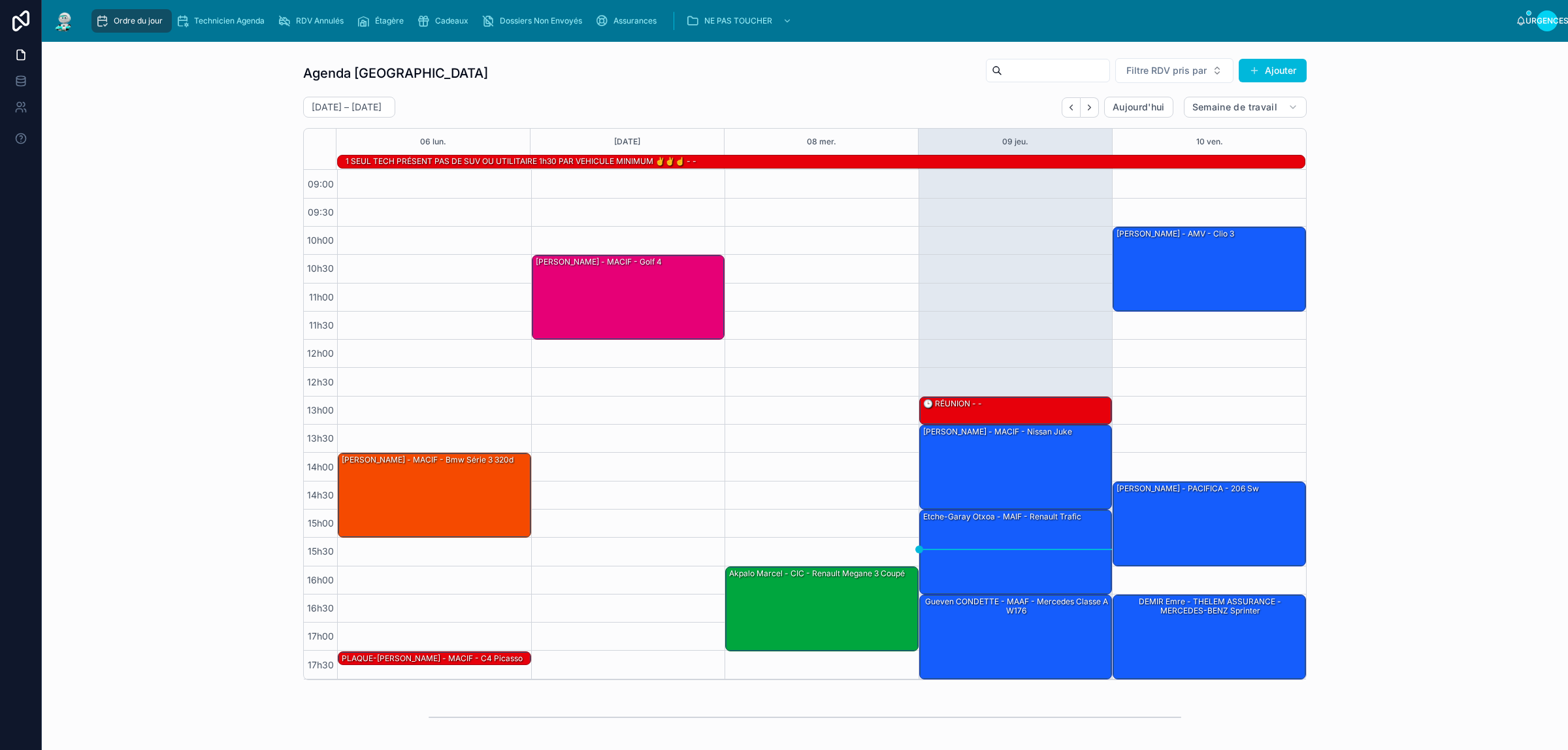
click at [593, 157] on font "1 SEUL TECH PRÉSENT PAS DE SUV OU UTILITAIRE 1h30 PAR VEHICULE MINIMUM ✌️✌️☝️ -…" at bounding box center [520, 161] width 351 height 10
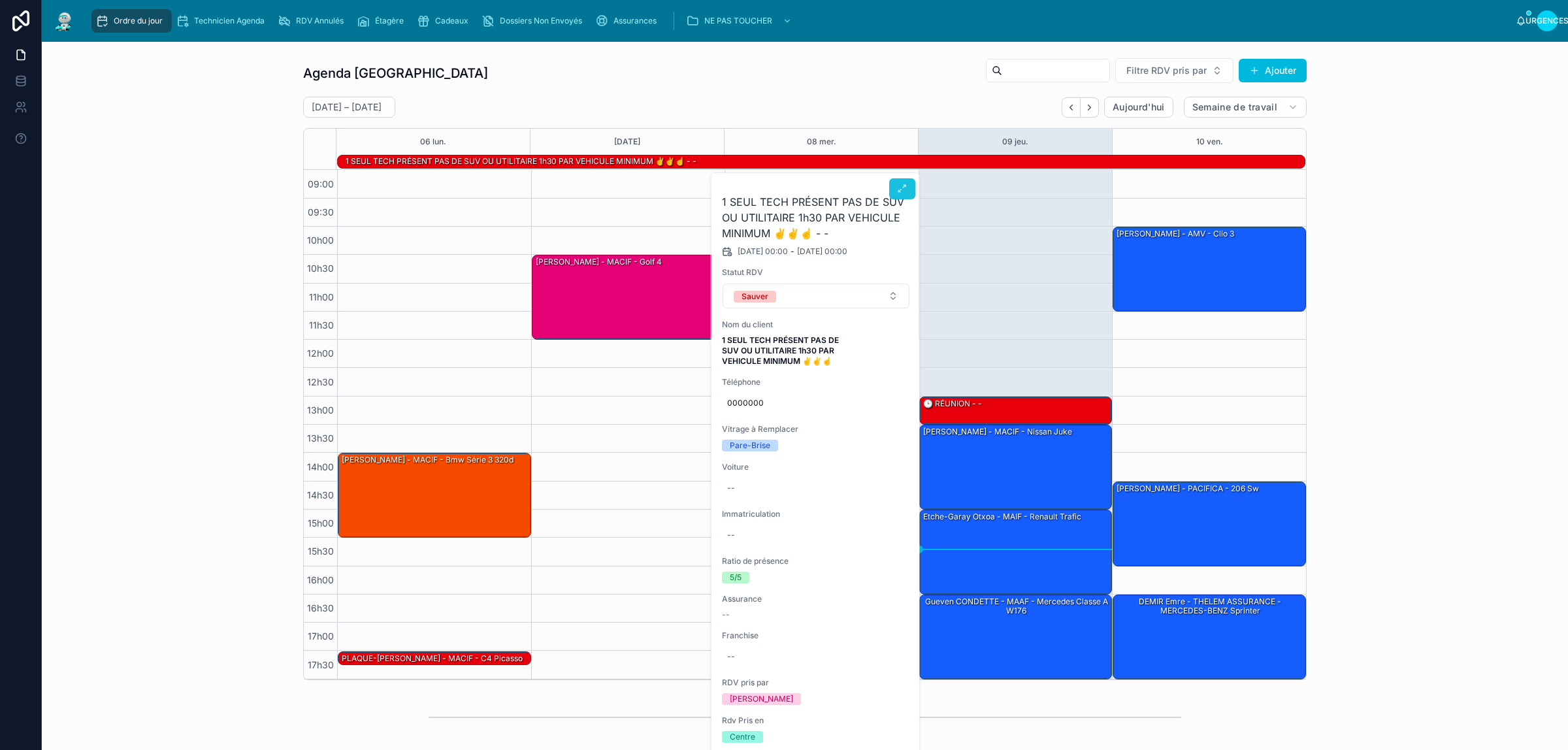
click at [893, 196] on button at bounding box center [902, 189] width 26 height 21
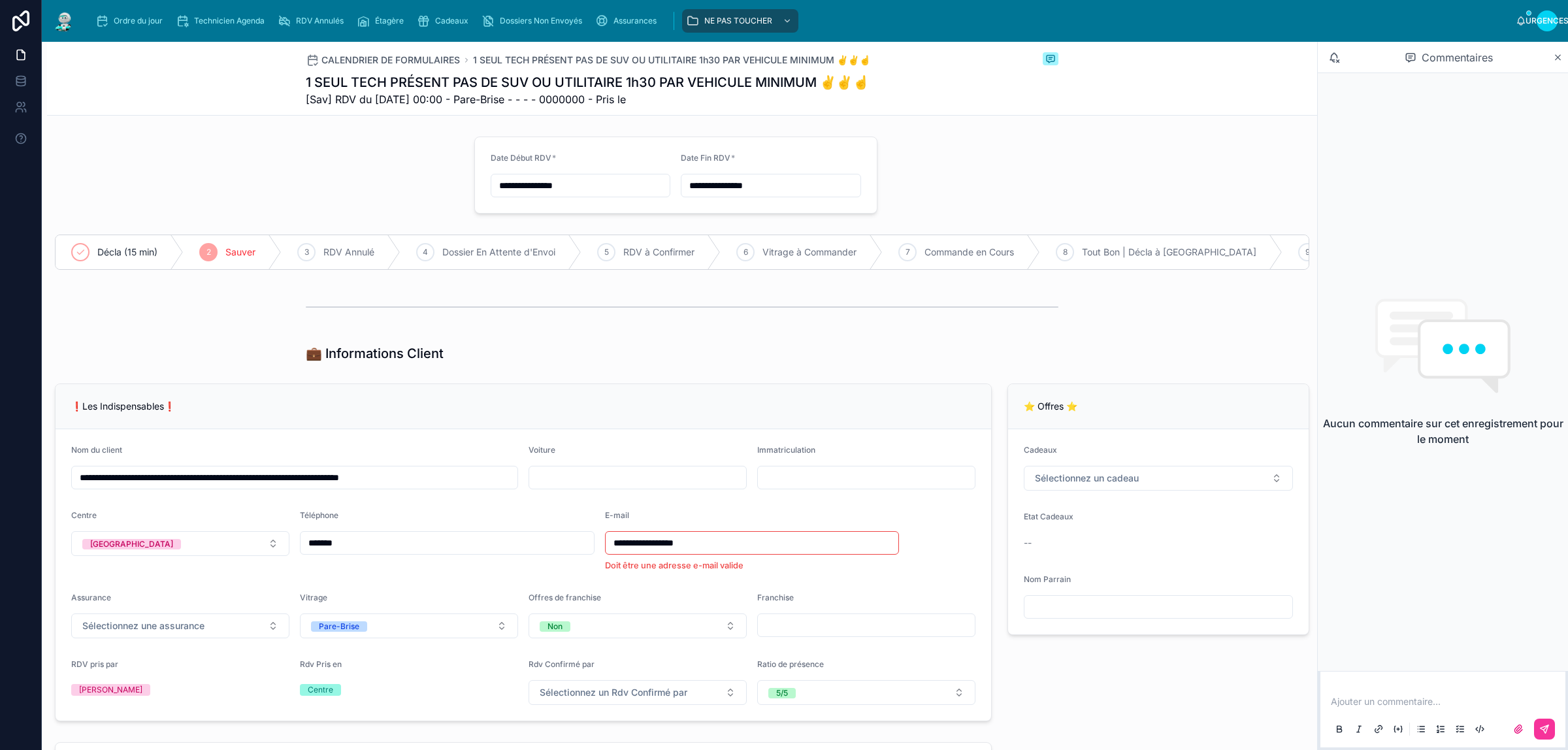
click at [316, 484] on input "**********" at bounding box center [295, 477] width 446 height 18
type input "**********"
click at [531, 353] on div "💼 Informations Client" at bounding box center [682, 354] width 1270 height 29
click at [122, 27] on div "Ordre du jour" at bounding box center [131, 21] width 73 height 21
